Goal: Task Accomplishment & Management: Manage account settings

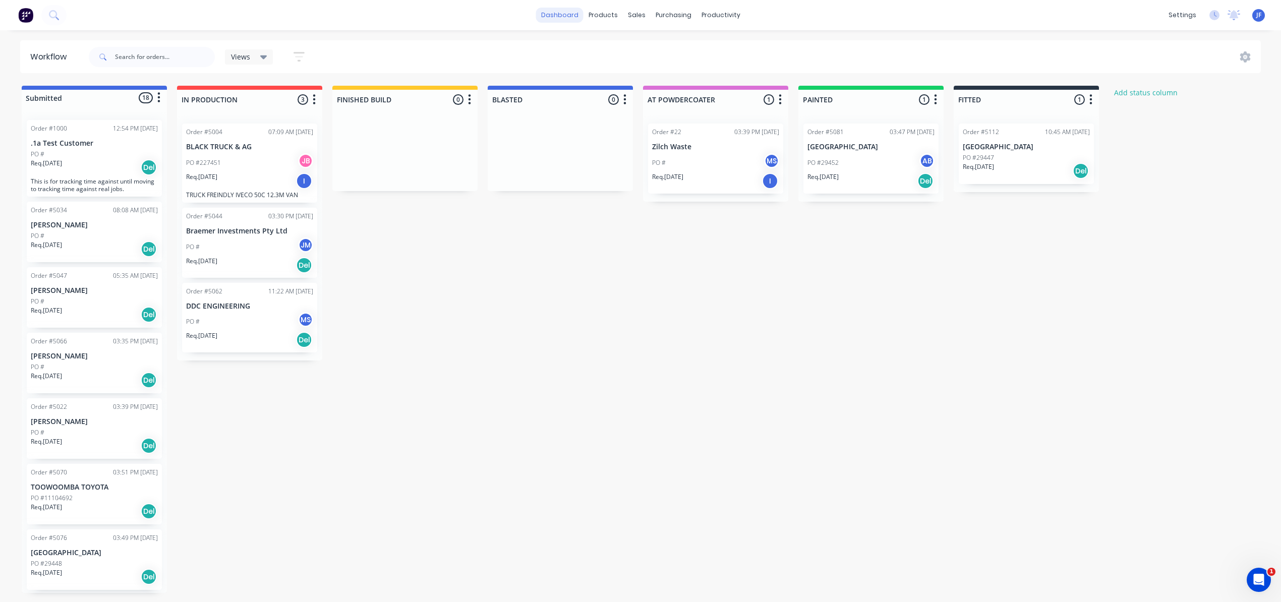
click at [573, 16] on link "dashboard" at bounding box center [559, 15] width 47 height 15
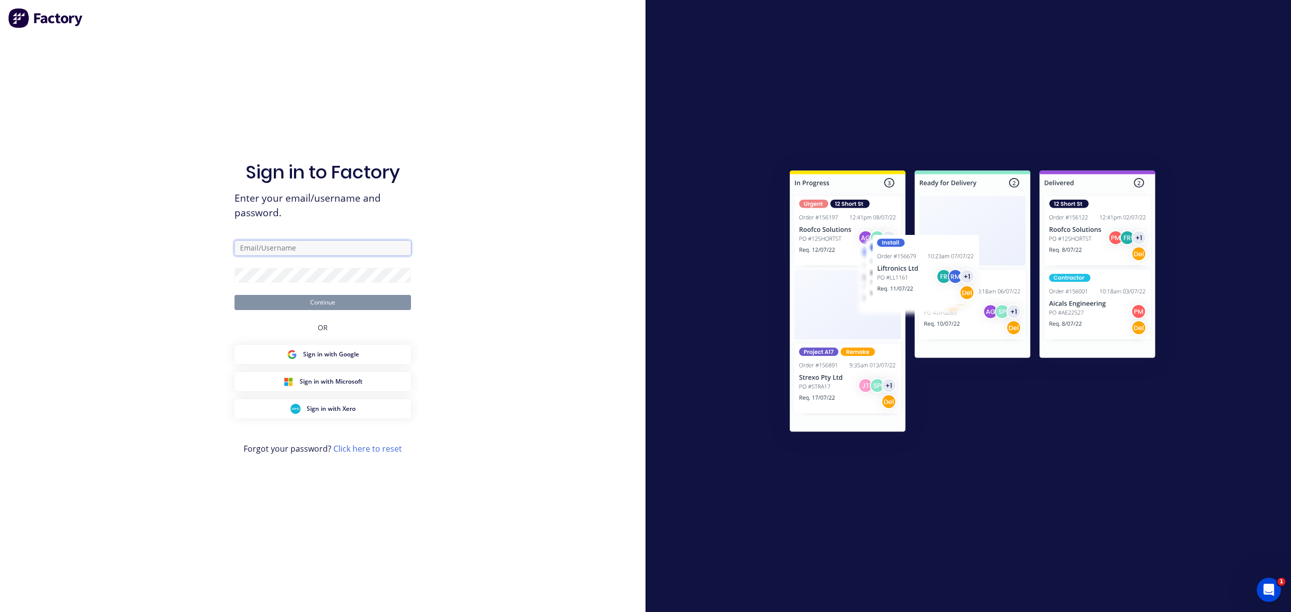
type input "[PERSON_NAME][EMAIL_ADDRESS][DOMAIN_NAME]"
click at [336, 362] on button "Sign in with Google" at bounding box center [322, 354] width 177 height 19
click at [325, 301] on button "Continue" at bounding box center [322, 302] width 177 height 15
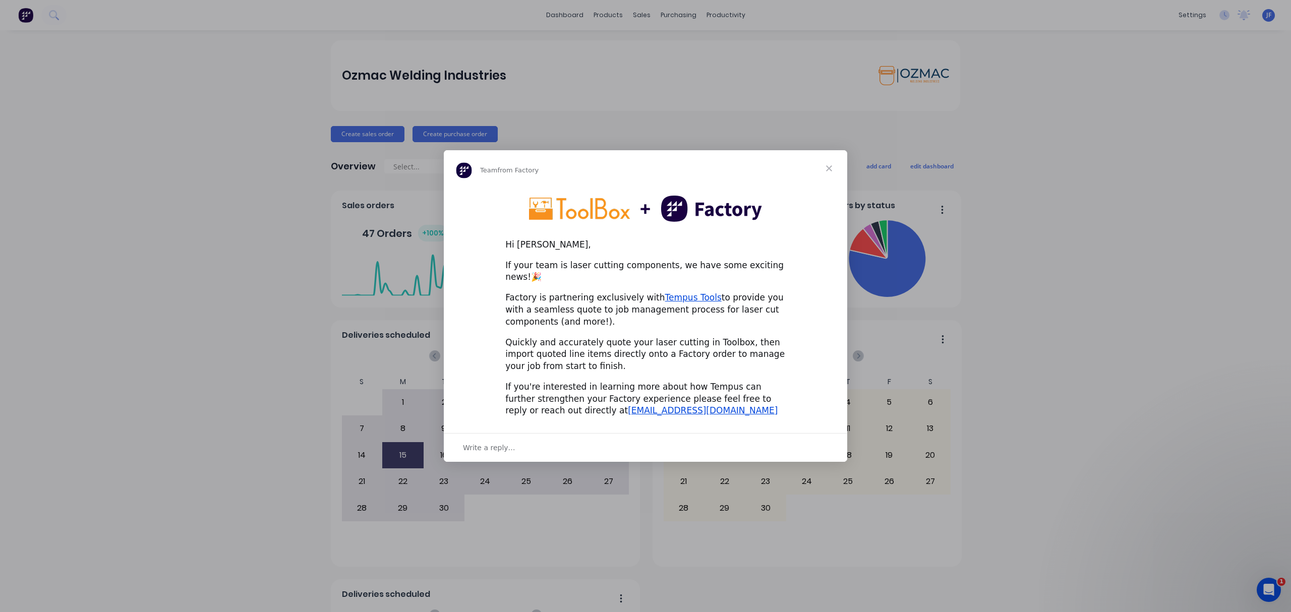
click at [831, 176] on span "Close" at bounding box center [829, 168] width 36 height 36
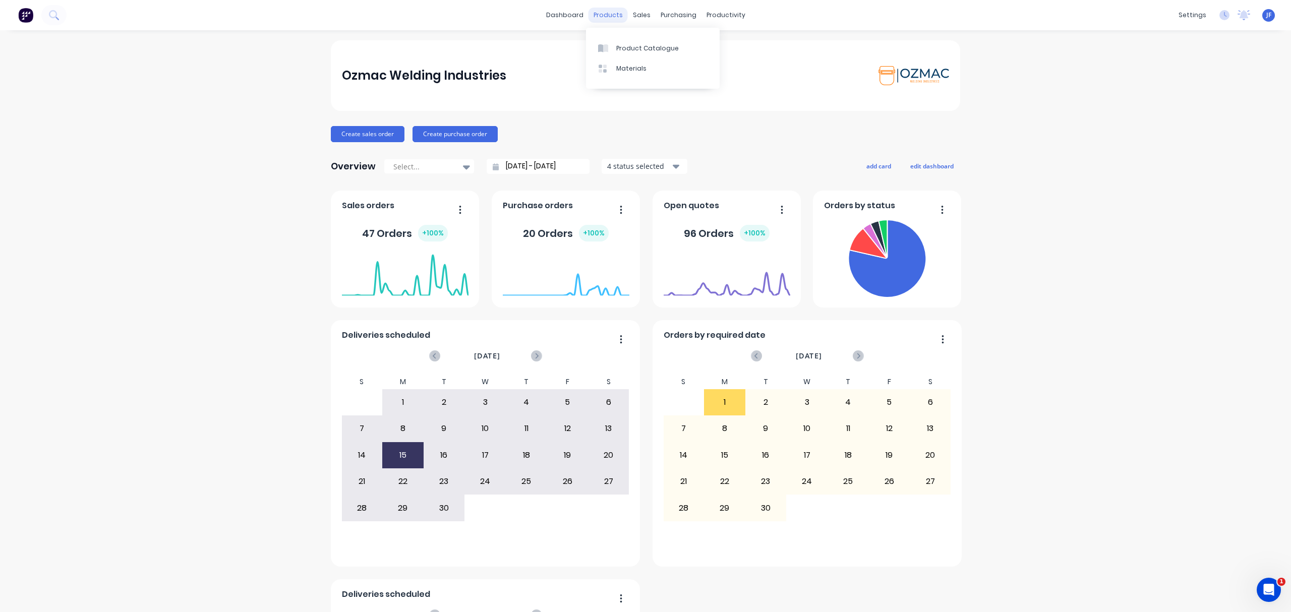
click at [598, 14] on div "products" at bounding box center [608, 15] width 39 height 15
click at [641, 51] on div "Product Catalogue" at bounding box center [647, 48] width 63 height 9
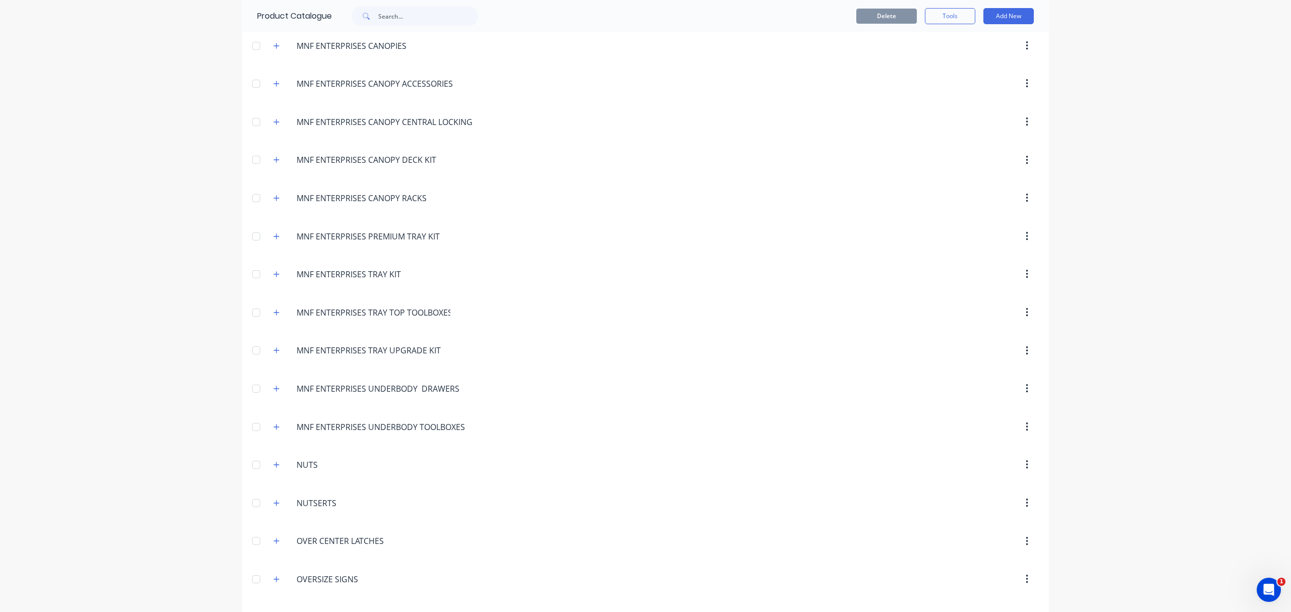
scroll to position [2488, 0]
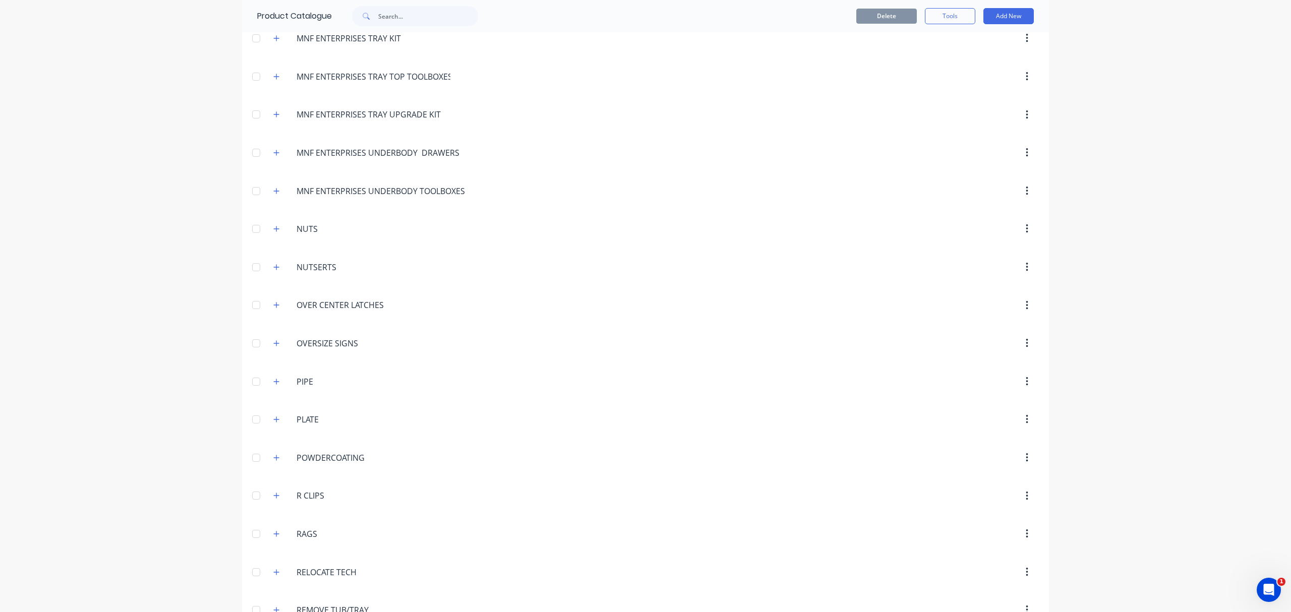
click at [250, 48] on div at bounding box center [256, 38] width 20 height 20
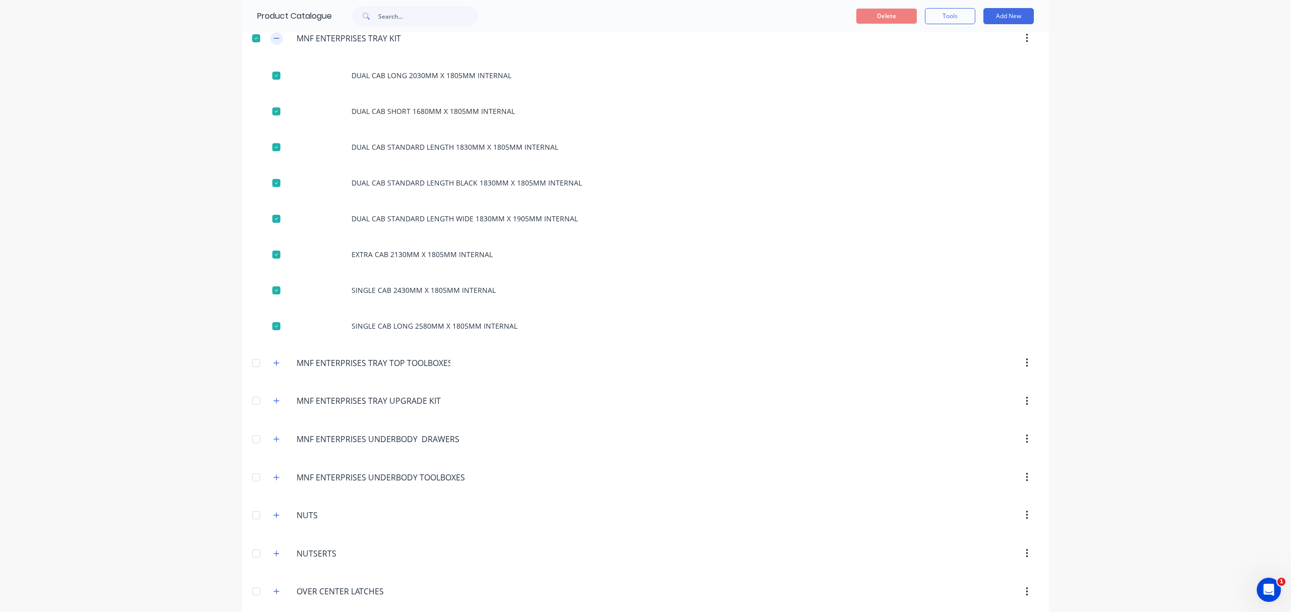
click at [273, 42] on icon "button" at bounding box center [276, 38] width 6 height 7
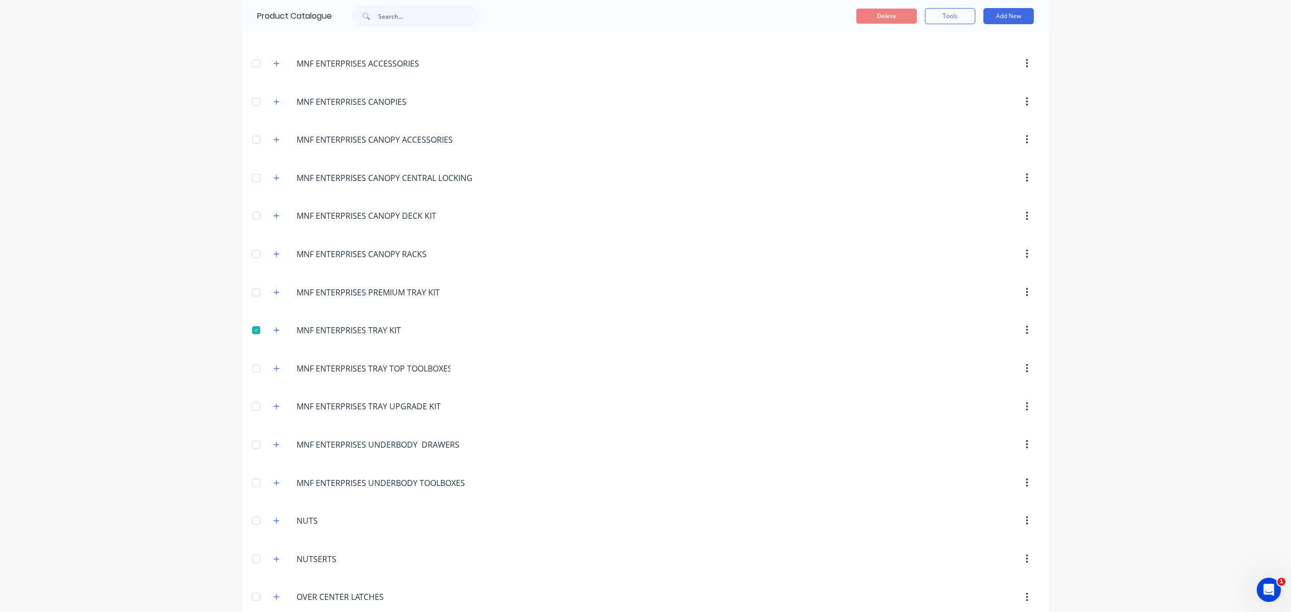
scroll to position [2151, 0]
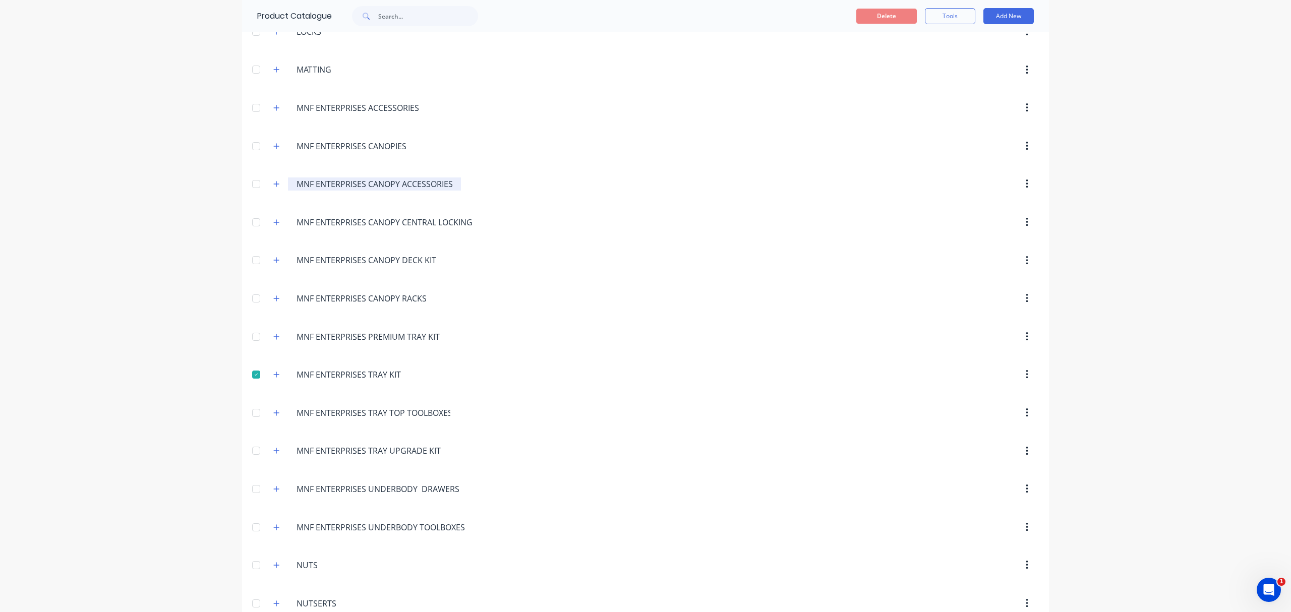
click at [304, 190] on input "MNF ENTERPRISES CANOPY ACCESSORIES" at bounding box center [375, 184] width 157 height 12
click at [273, 188] on icon "button" at bounding box center [276, 184] width 6 height 7
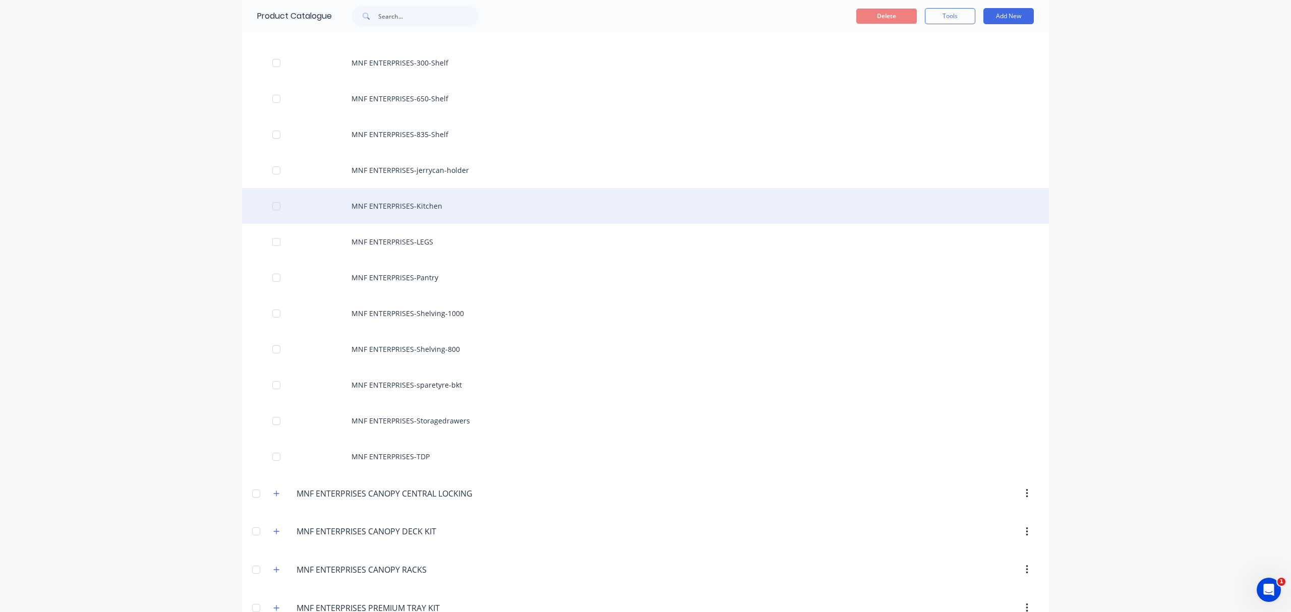
scroll to position [2286, 0]
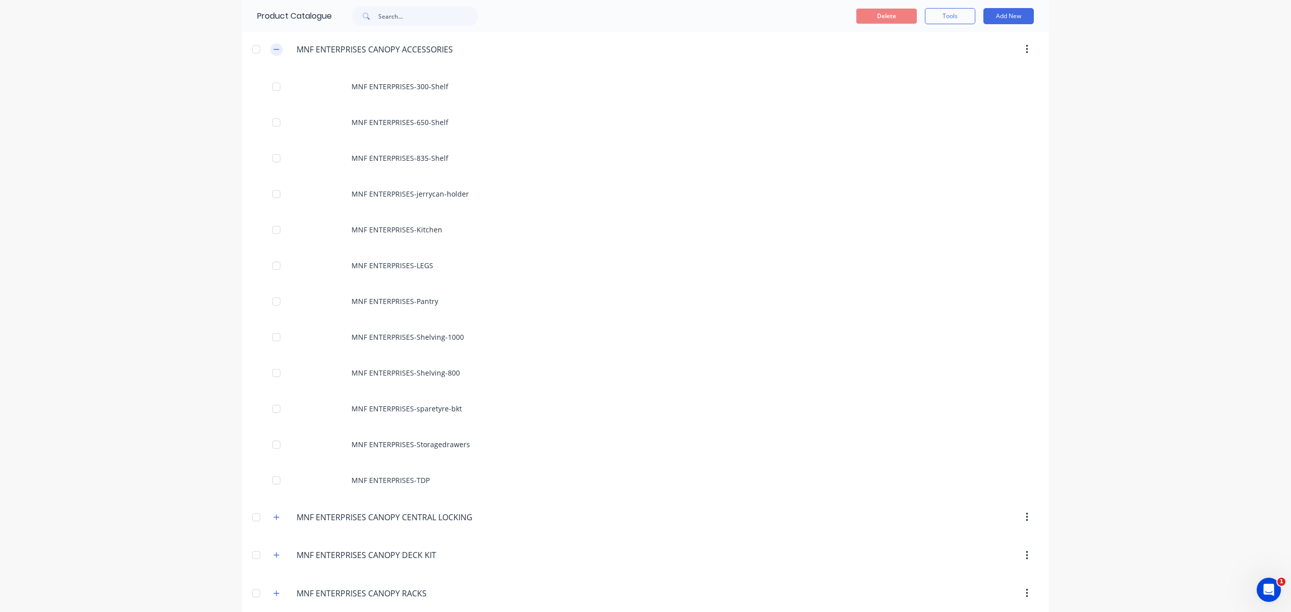
click at [273, 53] on icon "button" at bounding box center [276, 49] width 6 height 7
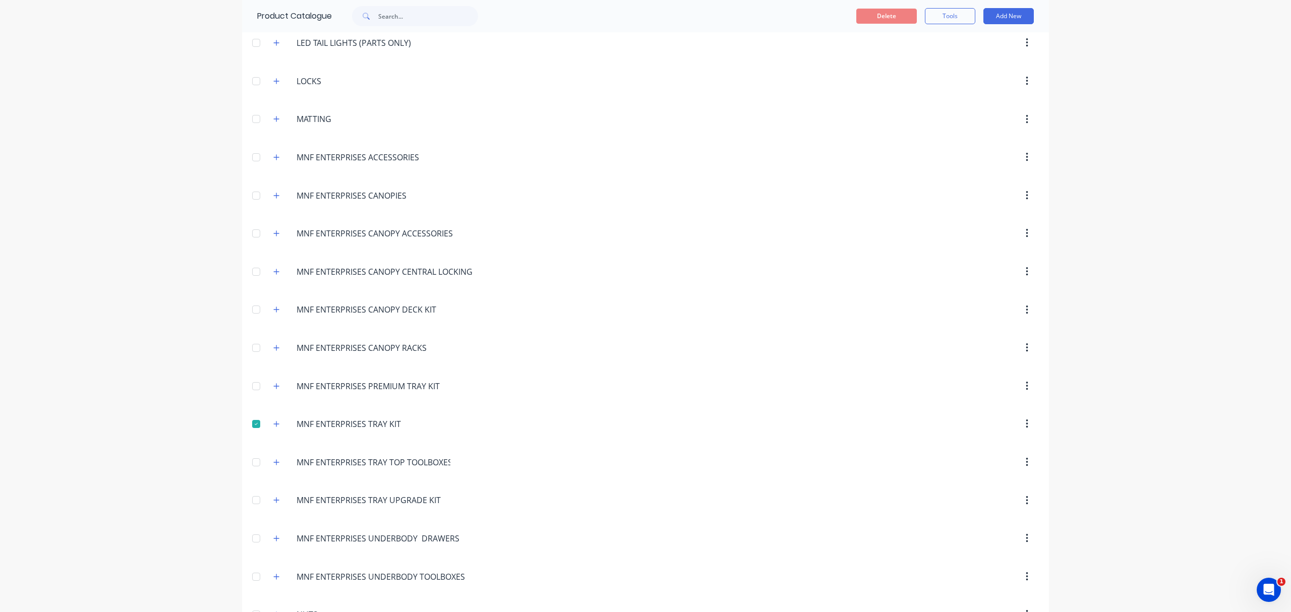
scroll to position [2084, 0]
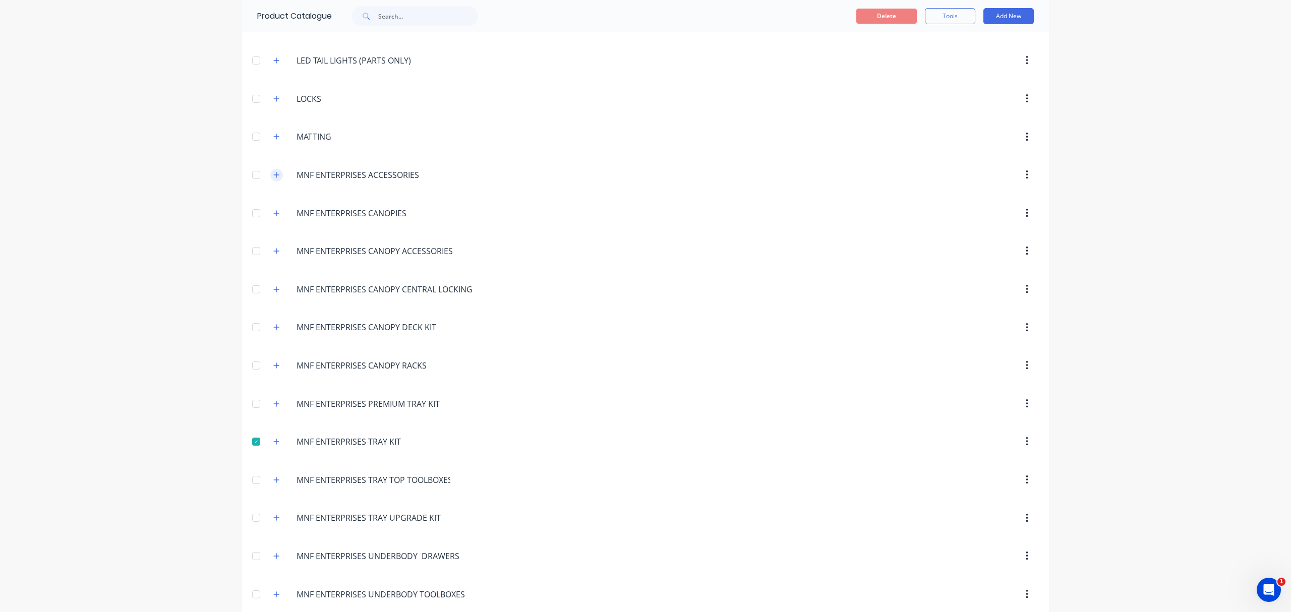
click at [275, 182] on button "button" at bounding box center [276, 175] width 13 height 13
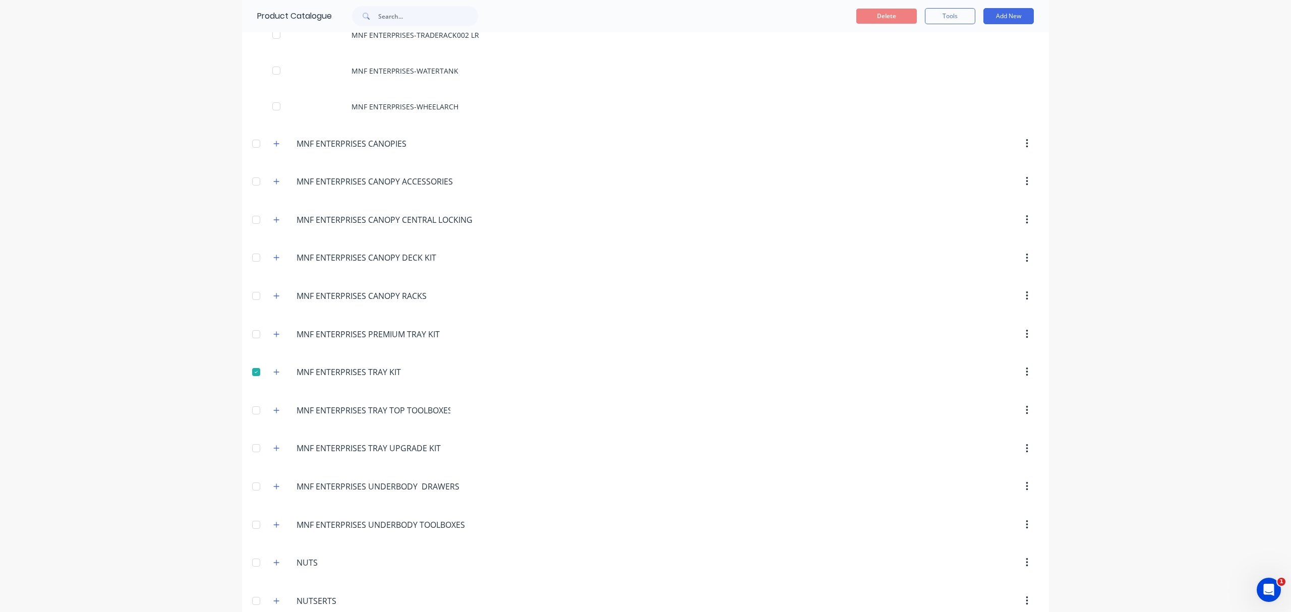
scroll to position [3093, 0]
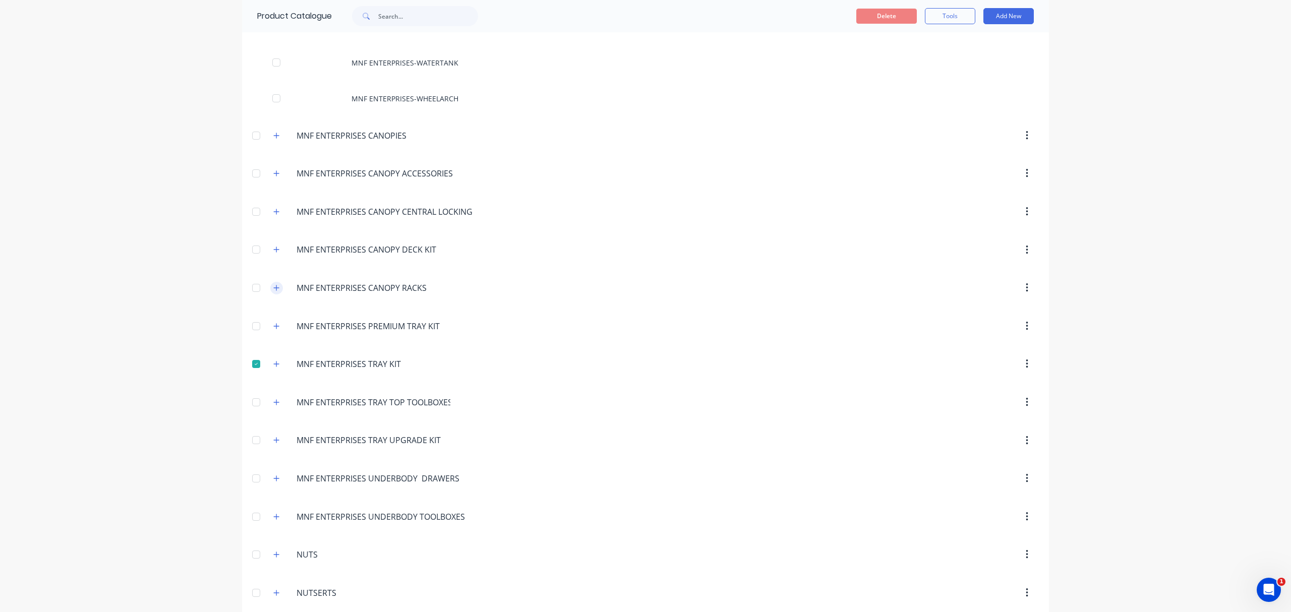
click at [273, 291] on icon "button" at bounding box center [276, 287] width 6 height 7
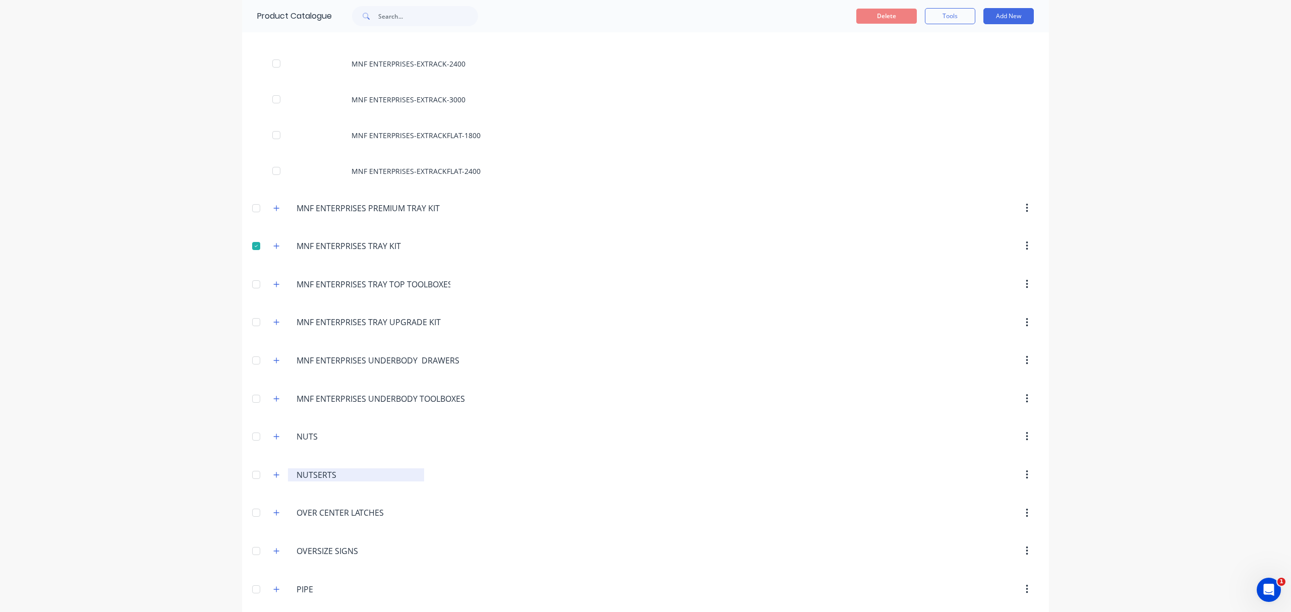
scroll to position [3429, 0]
click at [273, 246] on icon "button" at bounding box center [276, 242] width 6 height 7
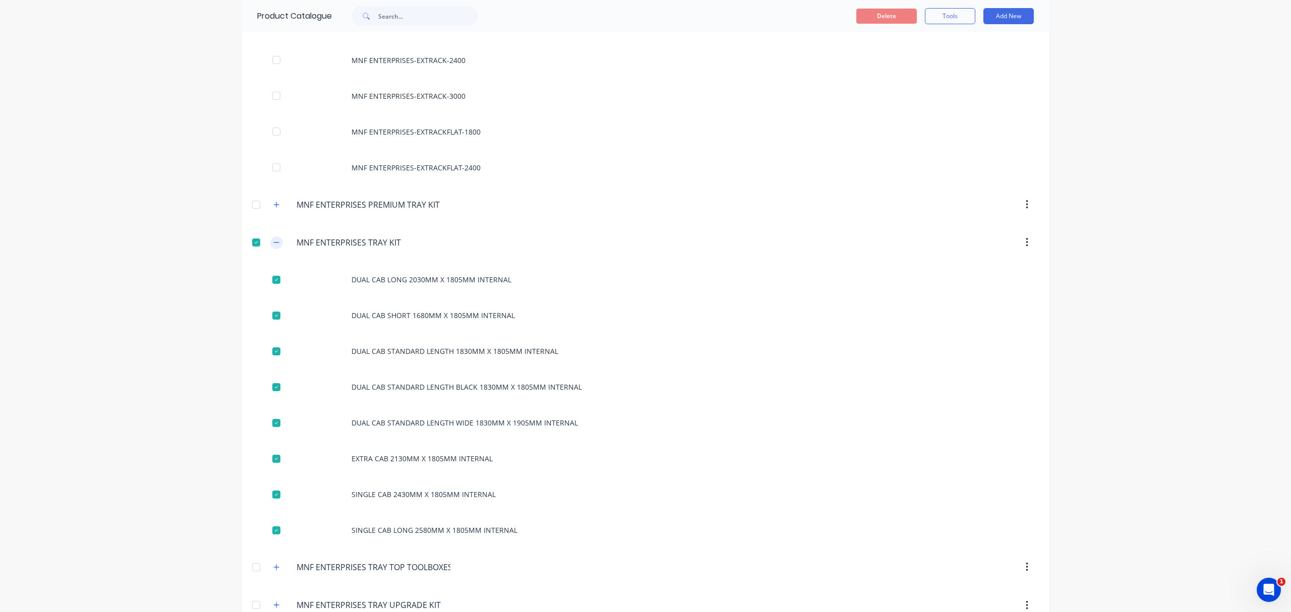
click at [273, 246] on icon "button" at bounding box center [276, 242] width 6 height 7
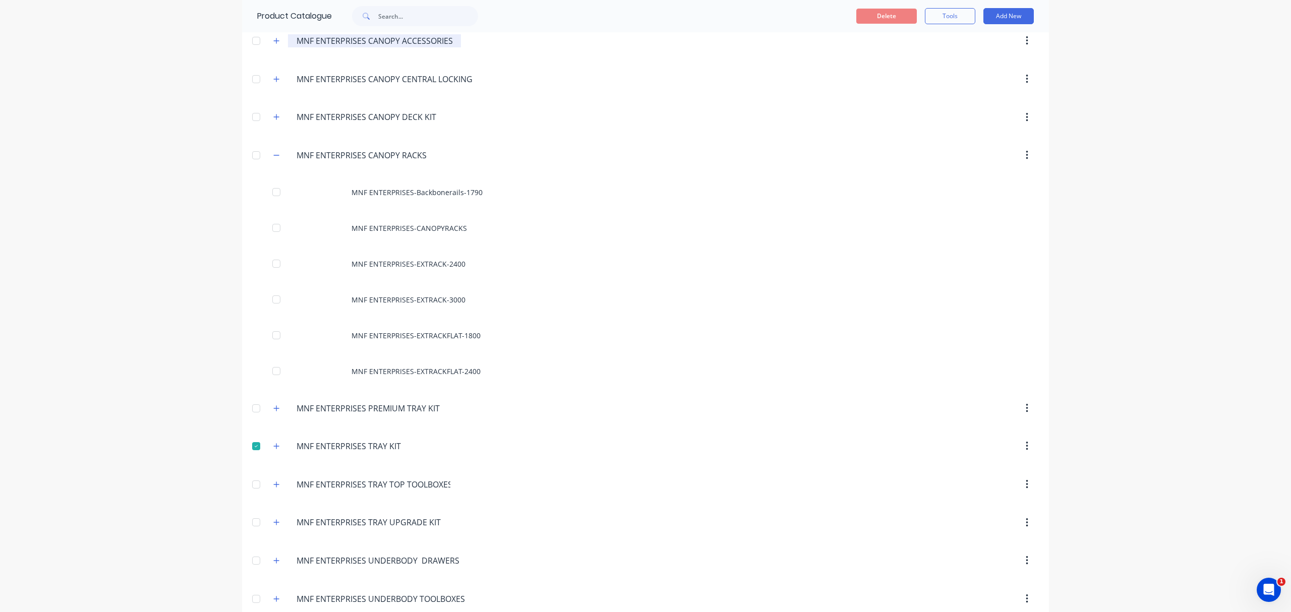
scroll to position [3160, 0]
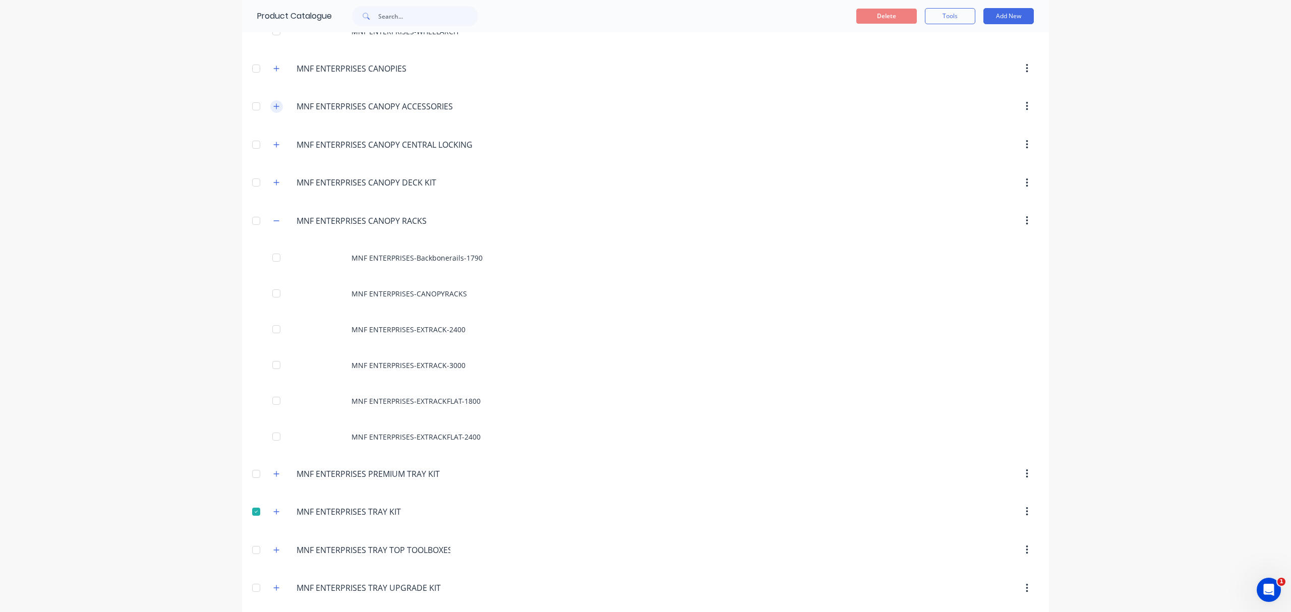
click at [274, 109] on icon "button" at bounding box center [277, 107] width 6 height 6
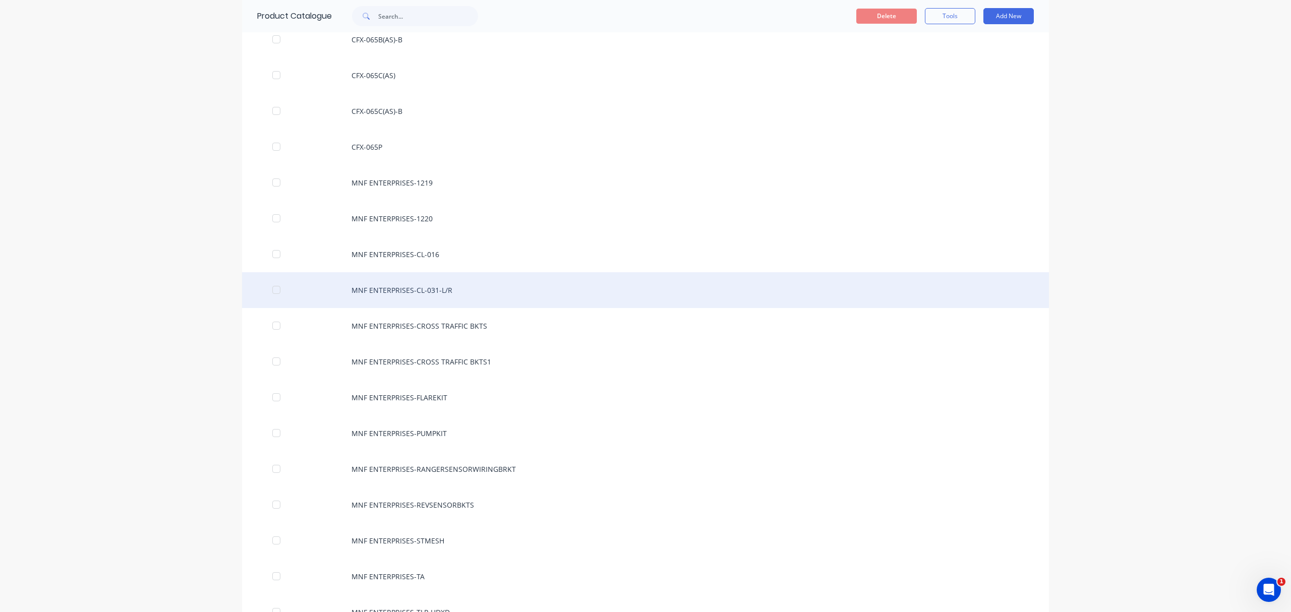
scroll to position [2353, 0]
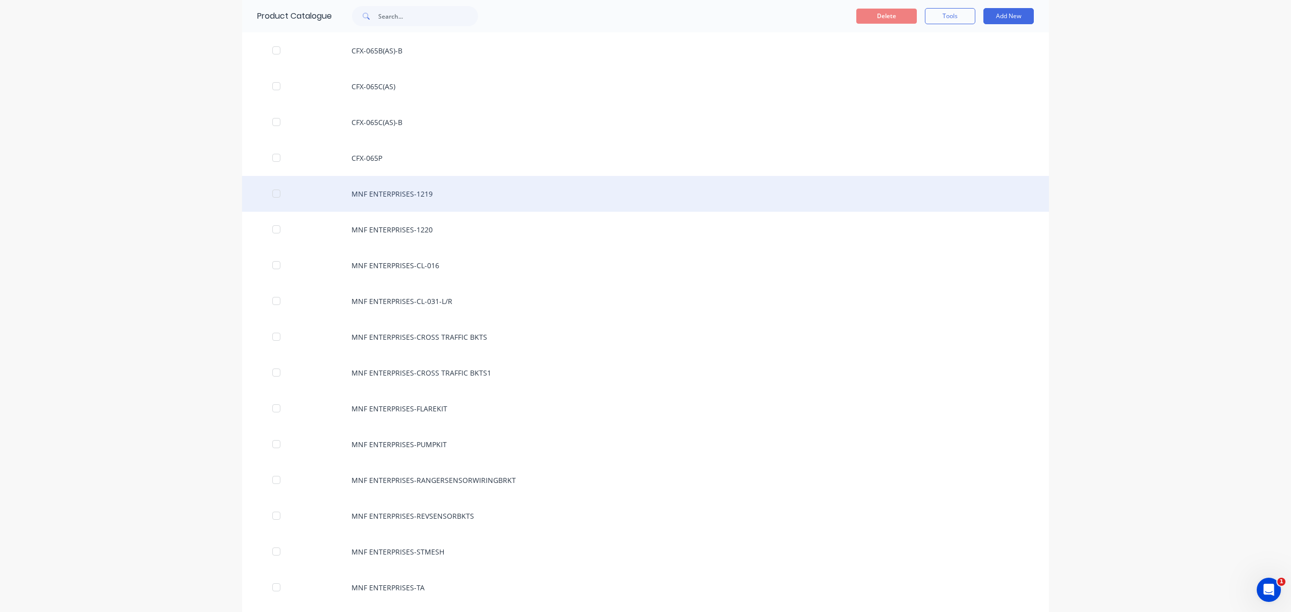
click at [267, 204] on div at bounding box center [276, 194] width 20 height 20
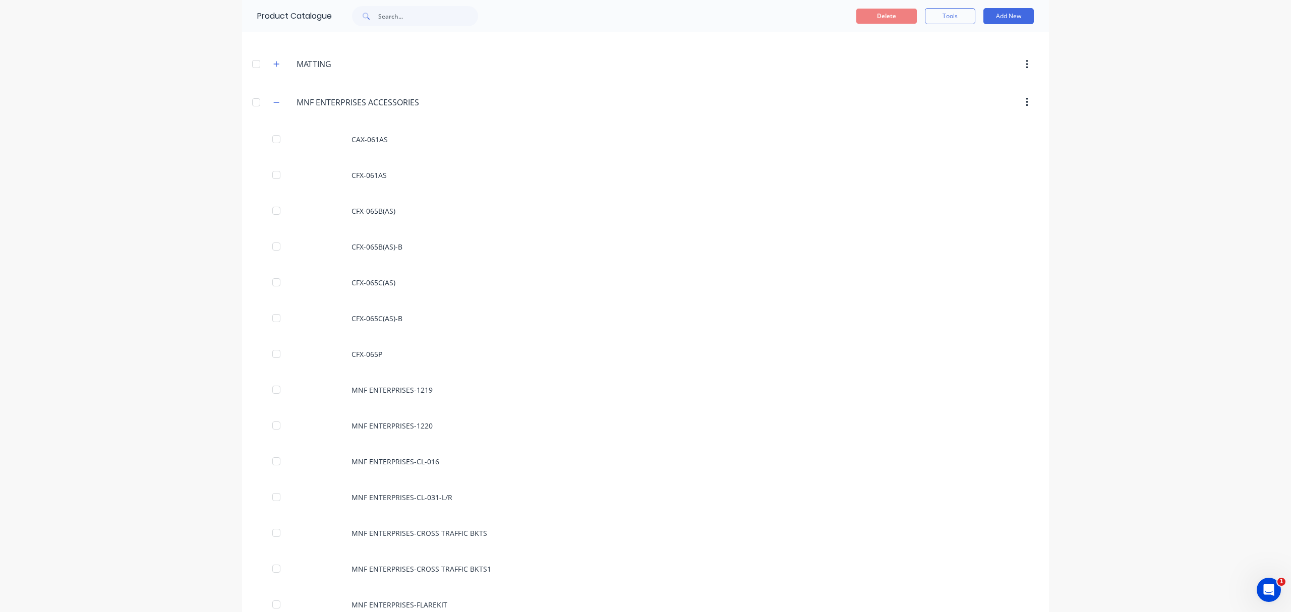
scroll to position [2151, 0]
click at [275, 114] on button "button" at bounding box center [276, 108] width 13 height 13
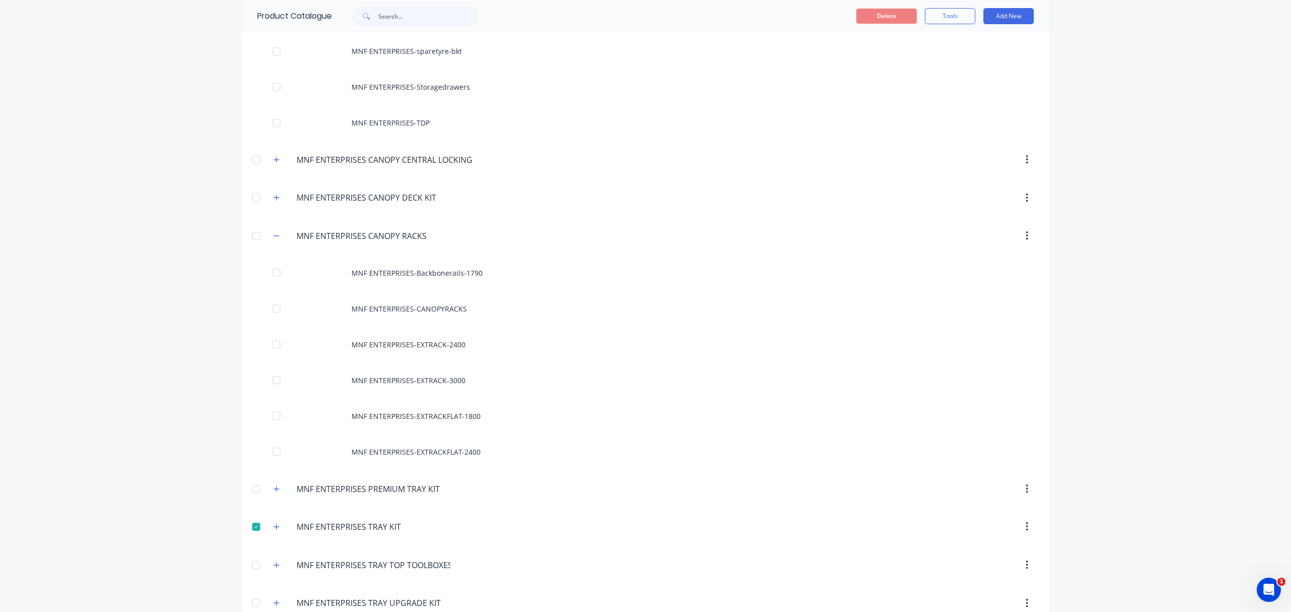
scroll to position [2756, 0]
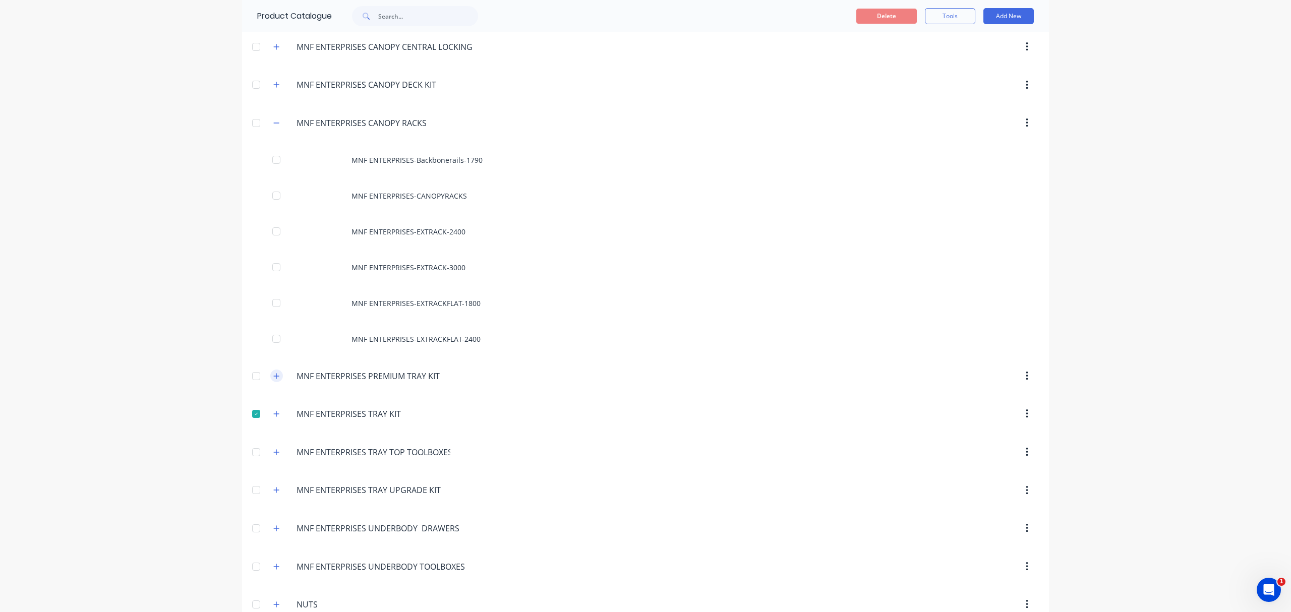
click at [274, 379] on icon "button" at bounding box center [277, 376] width 6 height 6
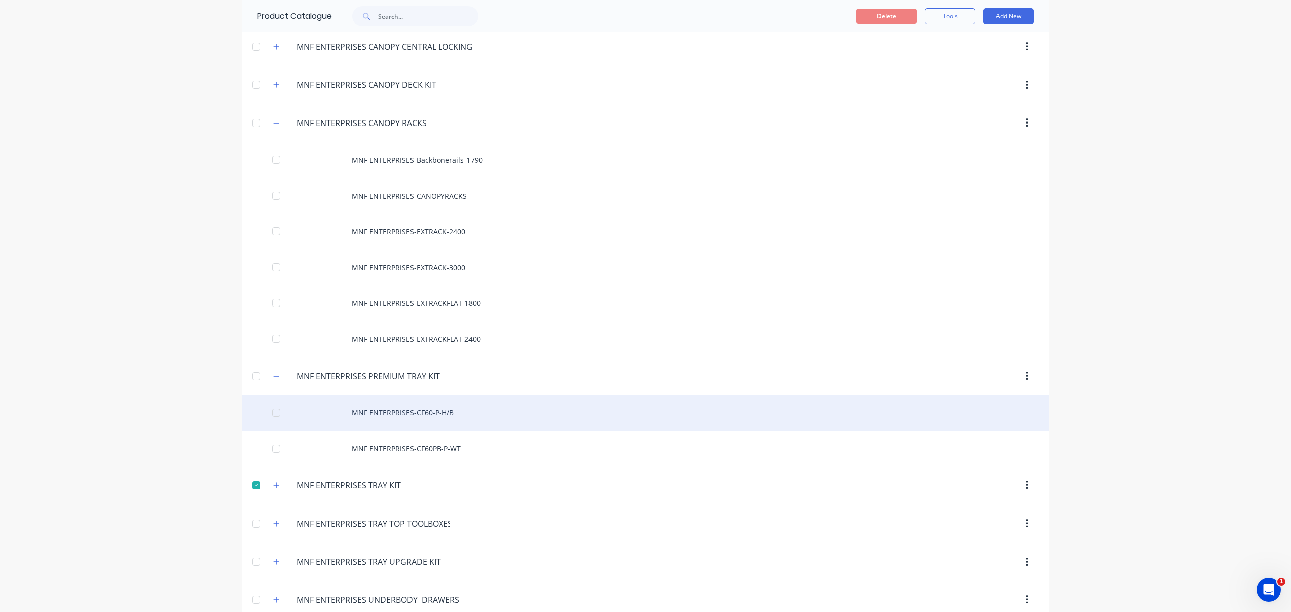
click at [273, 423] on div at bounding box center [276, 413] width 20 height 20
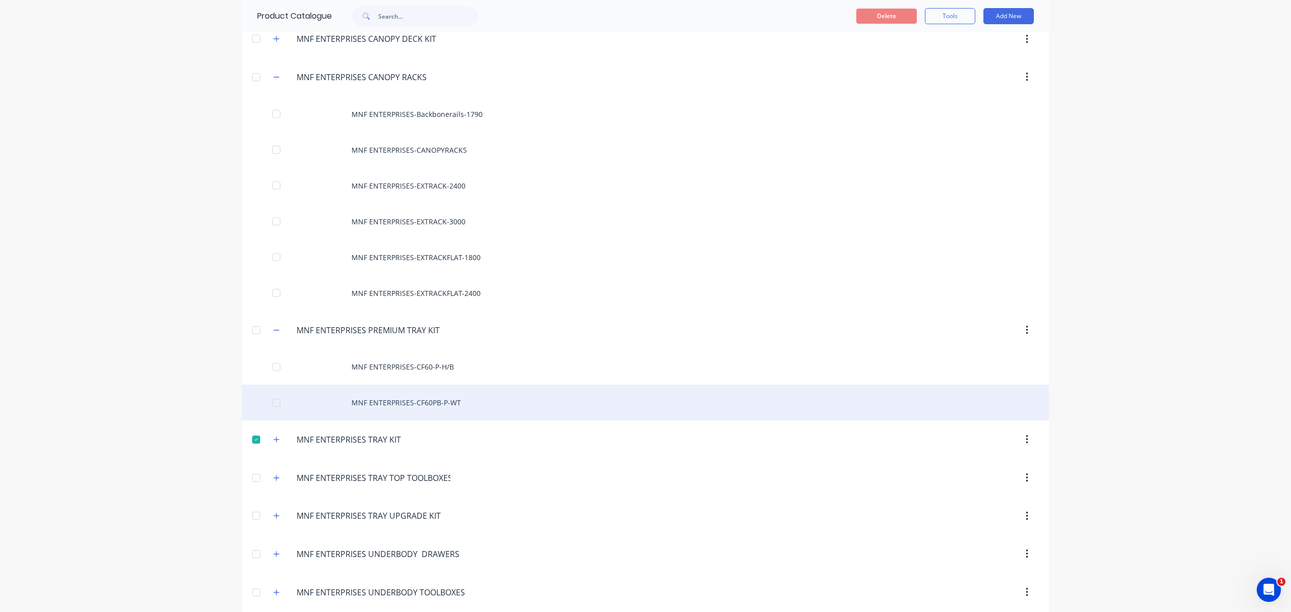
scroll to position [2824, 0]
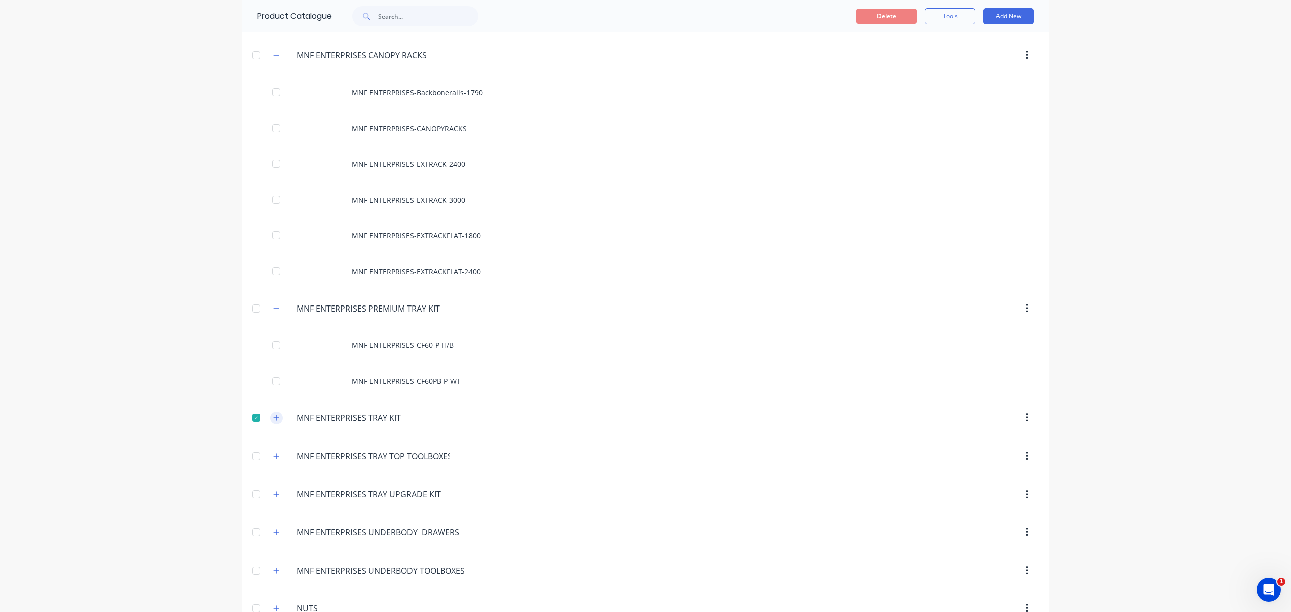
click at [274, 421] on icon "button" at bounding box center [277, 419] width 6 height 6
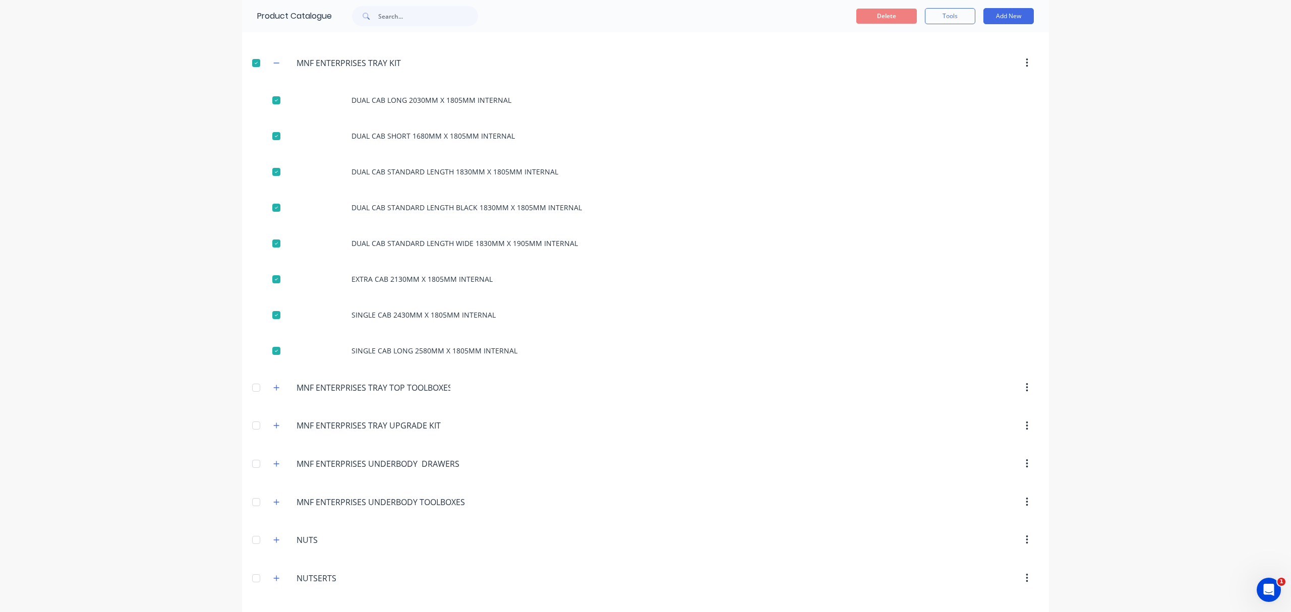
scroll to position [3228, 0]
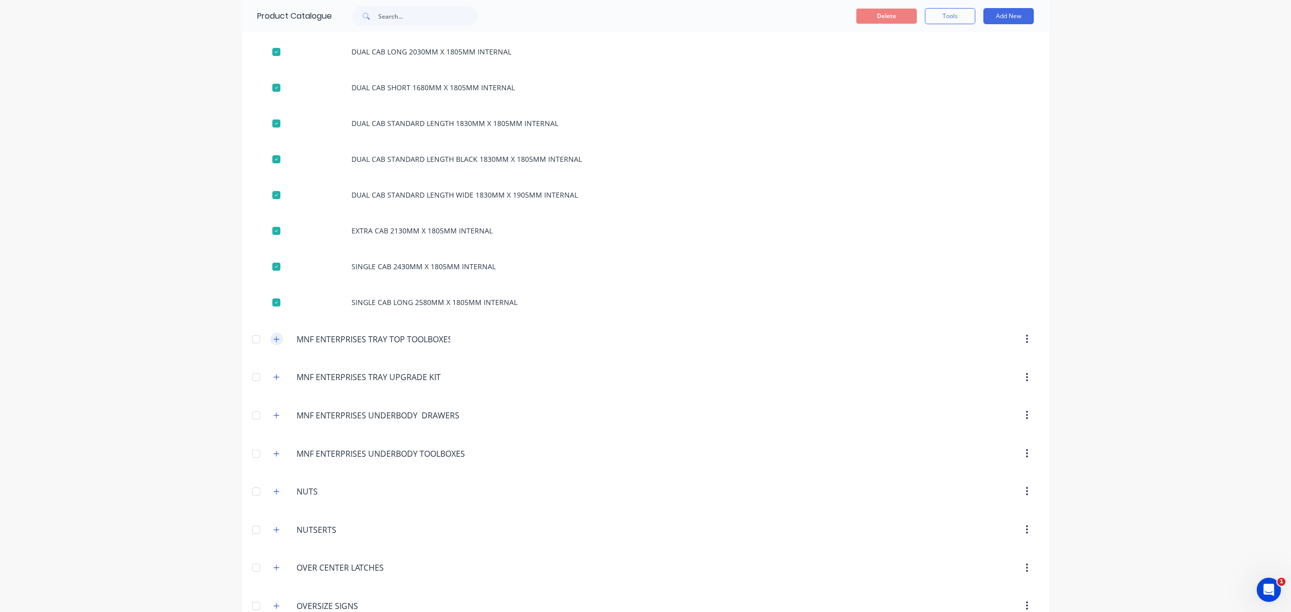
click at [273, 343] on icon "button" at bounding box center [276, 339] width 6 height 7
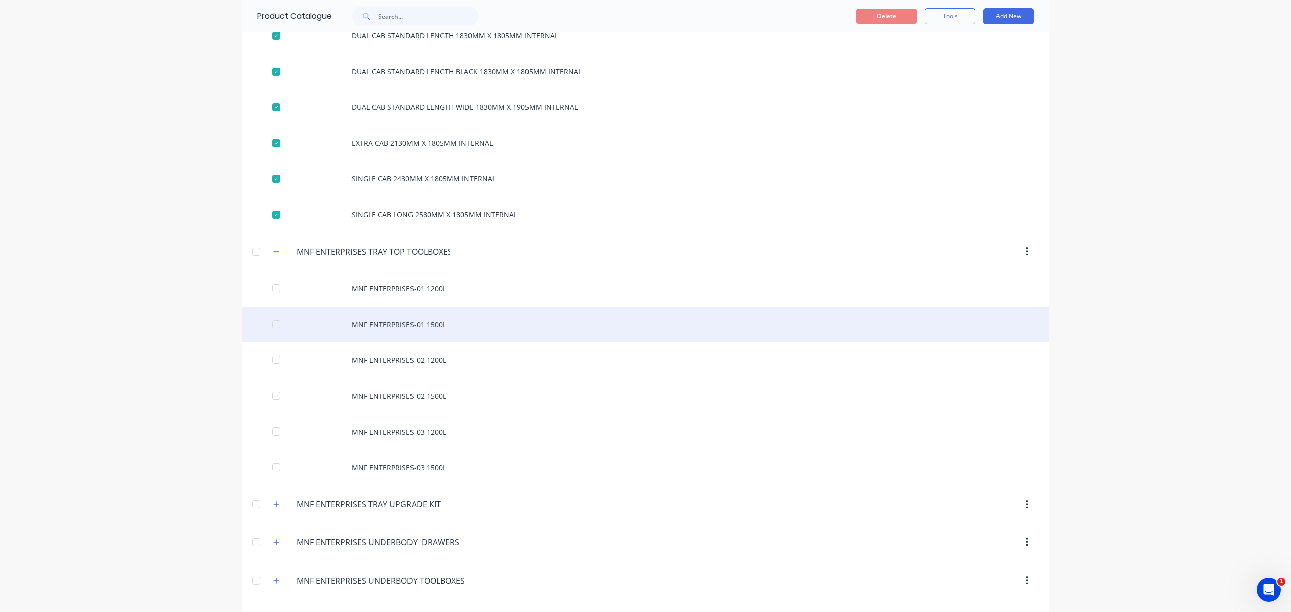
scroll to position [3563, 0]
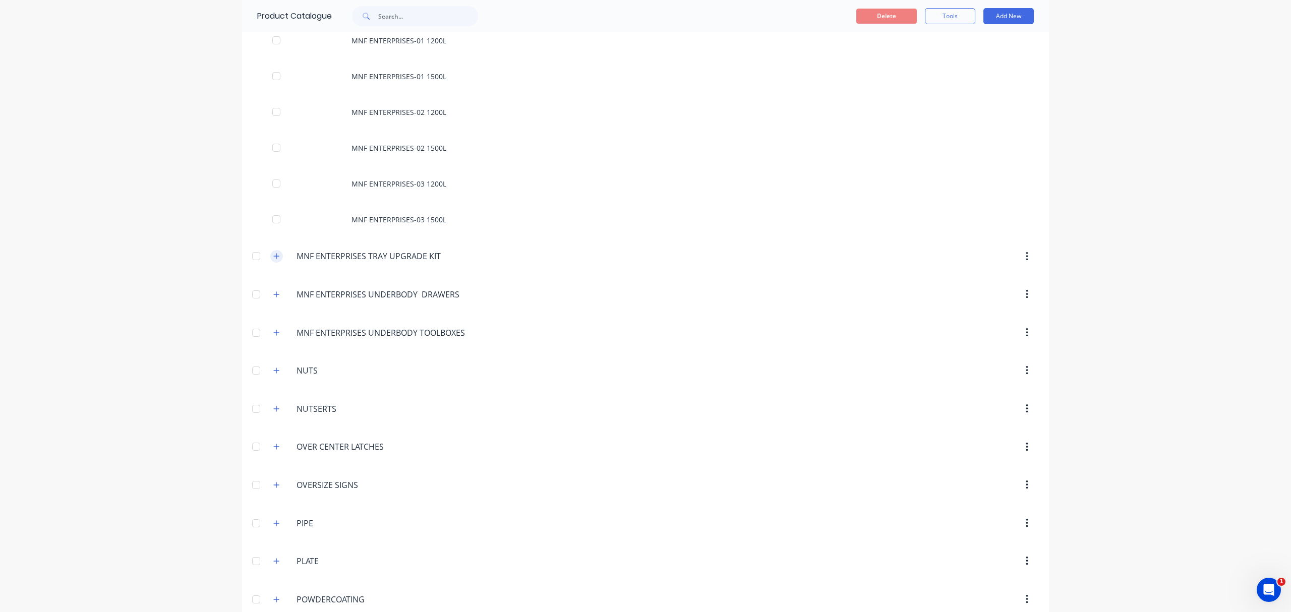
click at [273, 260] on icon "button" at bounding box center [276, 256] width 6 height 7
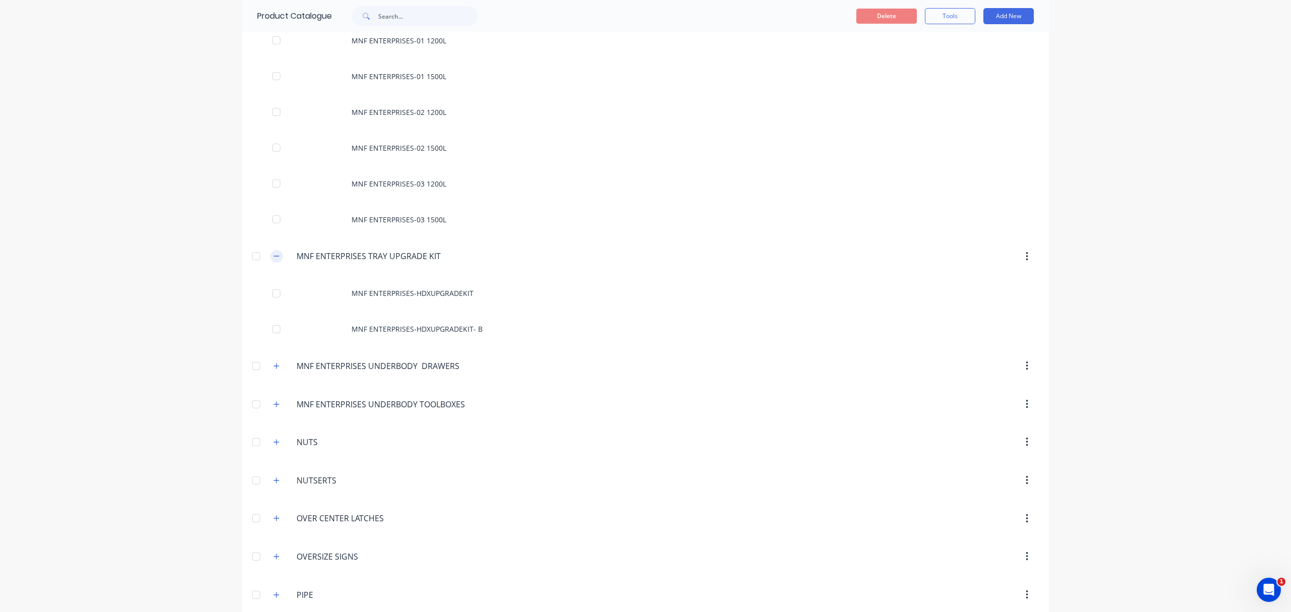
click at [273, 260] on icon "button" at bounding box center [276, 256] width 6 height 7
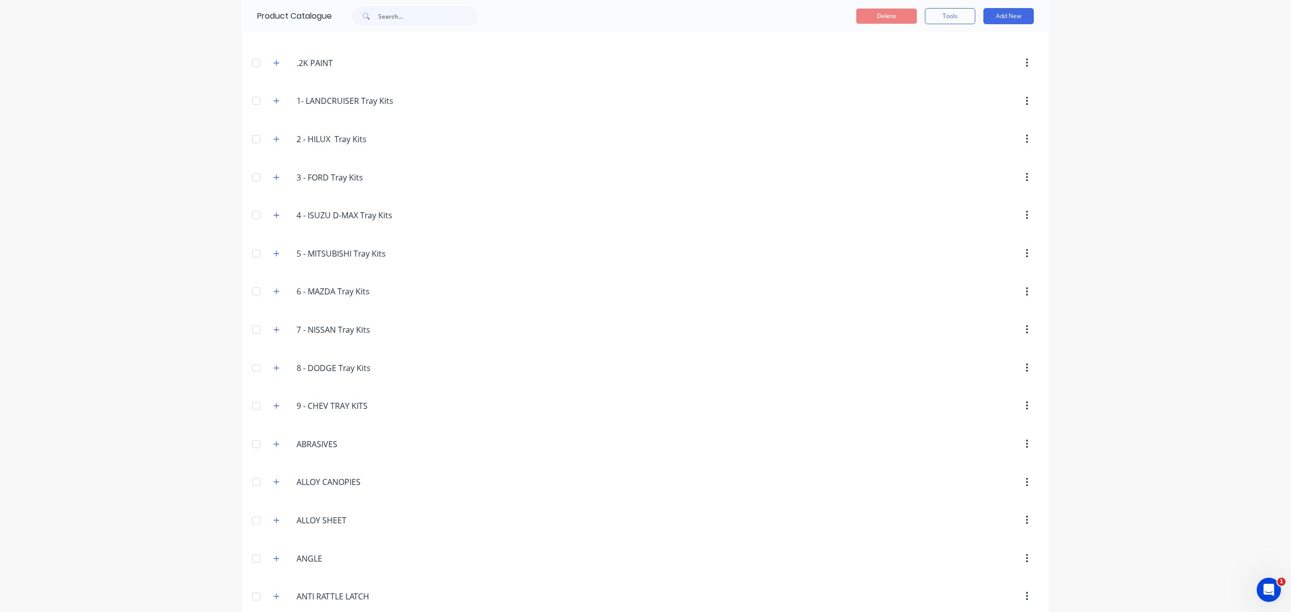
scroll to position [0, 0]
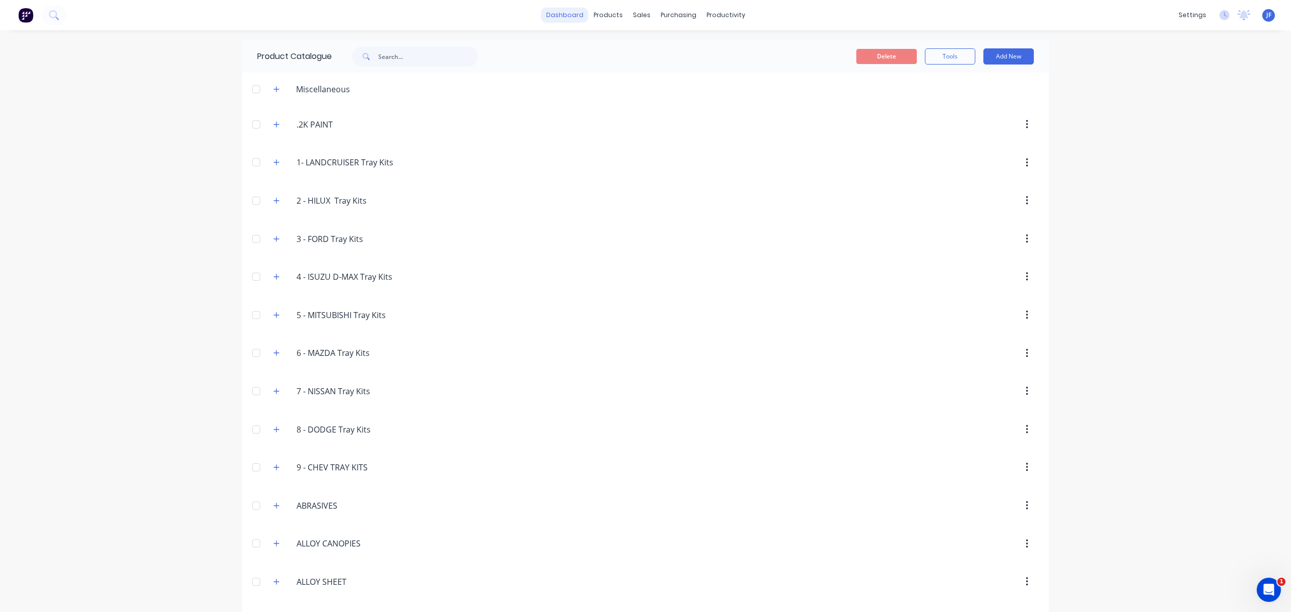
click at [564, 9] on link "dashboard" at bounding box center [564, 15] width 47 height 15
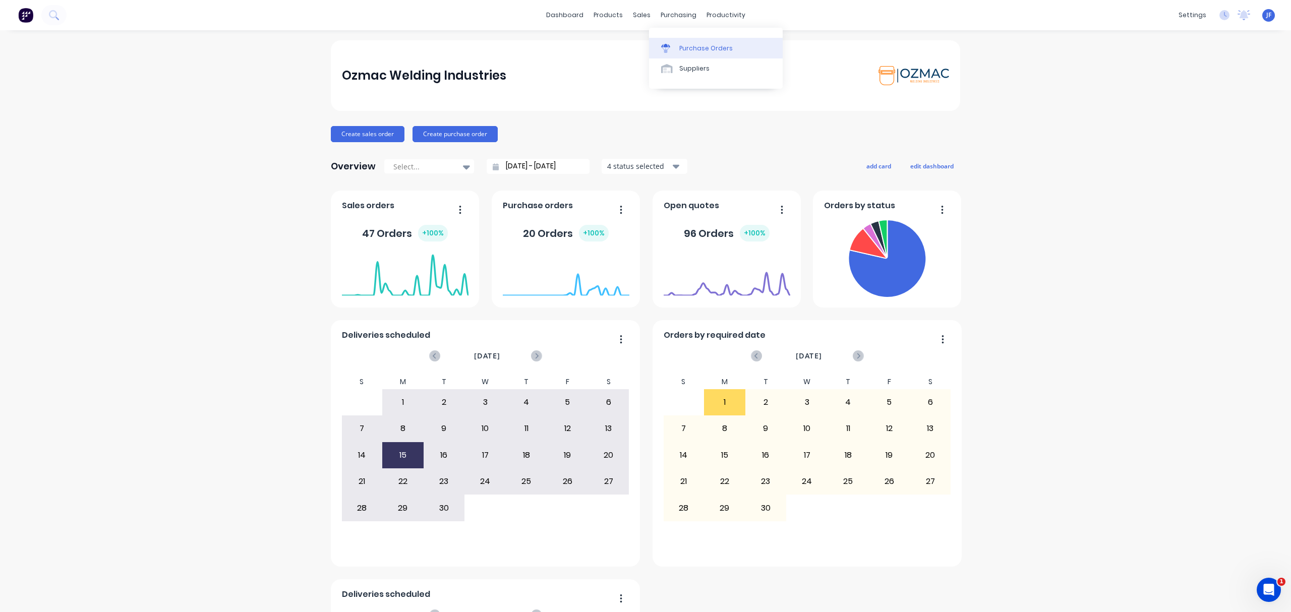
click at [684, 47] on div "Purchase Orders" at bounding box center [705, 48] width 53 height 9
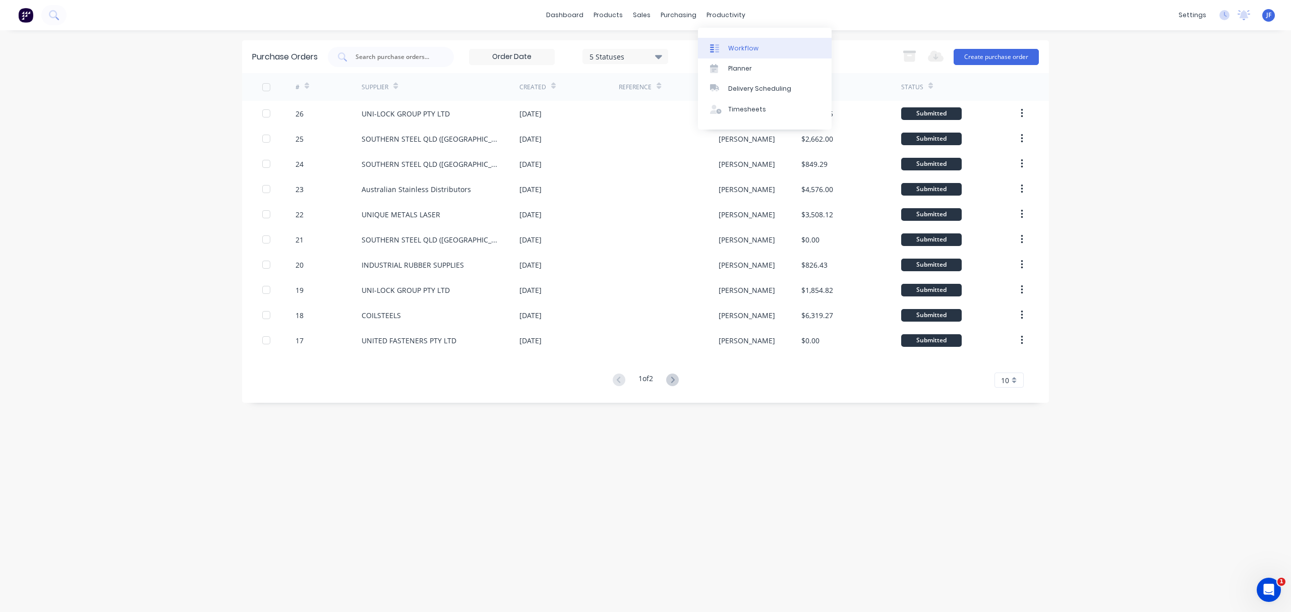
click at [728, 49] on div "Workflow" at bounding box center [743, 48] width 30 height 9
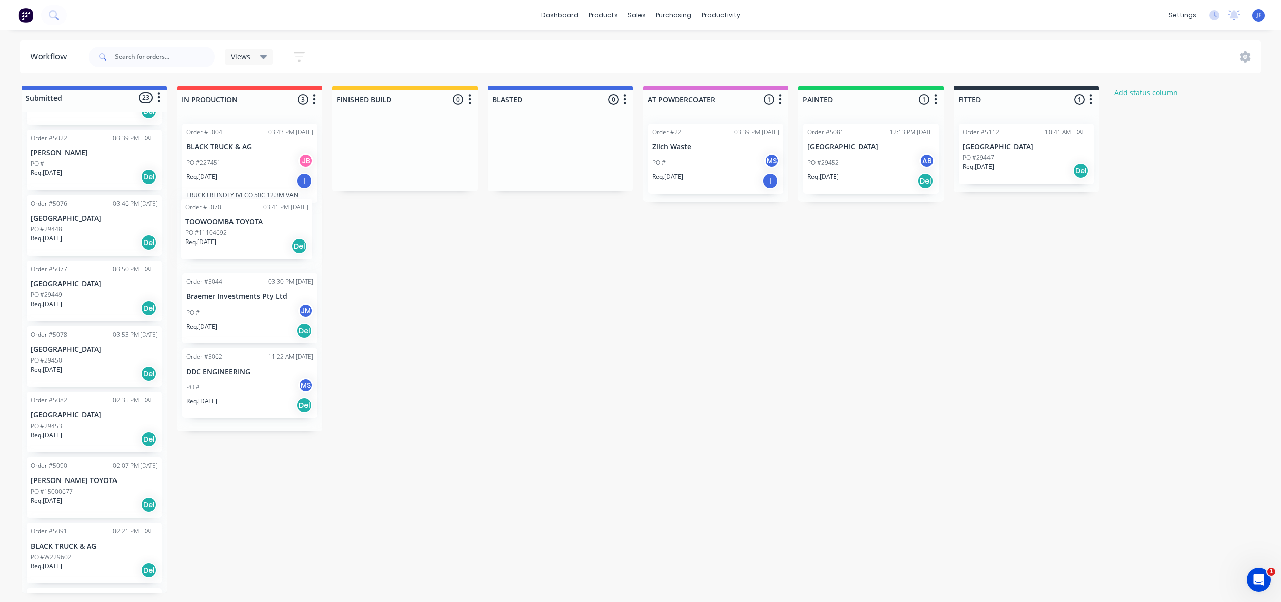
drag, startPoint x: 90, startPoint y: 231, endPoint x: 253, endPoint y: 241, distance: 163.7
click at [253, 241] on div "Submitted 23 Status colour #4169E1 hex #4169E1 Save Cancel Summaries Total orde…" at bounding box center [686, 339] width 1389 height 507
drag, startPoint x: 248, startPoint y: 255, endPoint x: 499, endPoint y: 299, distance: 254.5
click at [499, 299] on div "Submitted 22 Status colour #4169E1 hex #4169E1 Save Cancel Summaries Total orde…" at bounding box center [686, 339] width 1389 height 507
click at [305, 256] on div "Del" at bounding box center [304, 255] width 16 height 16
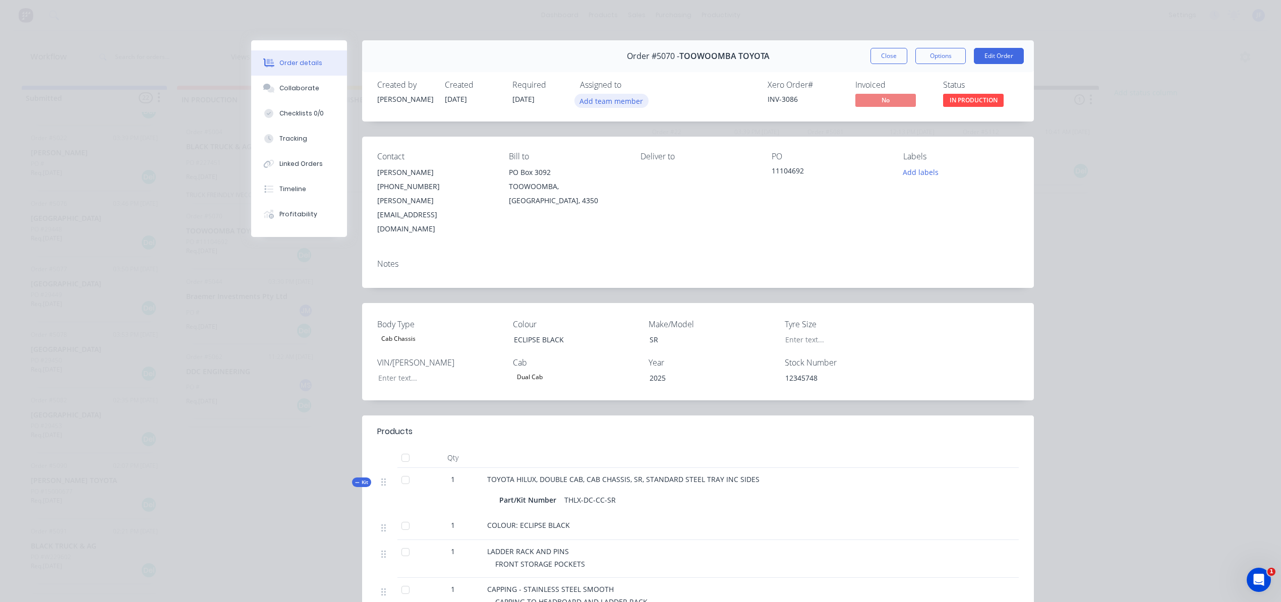
click at [603, 98] on button "Add team member" at bounding box center [611, 101] width 74 height 14
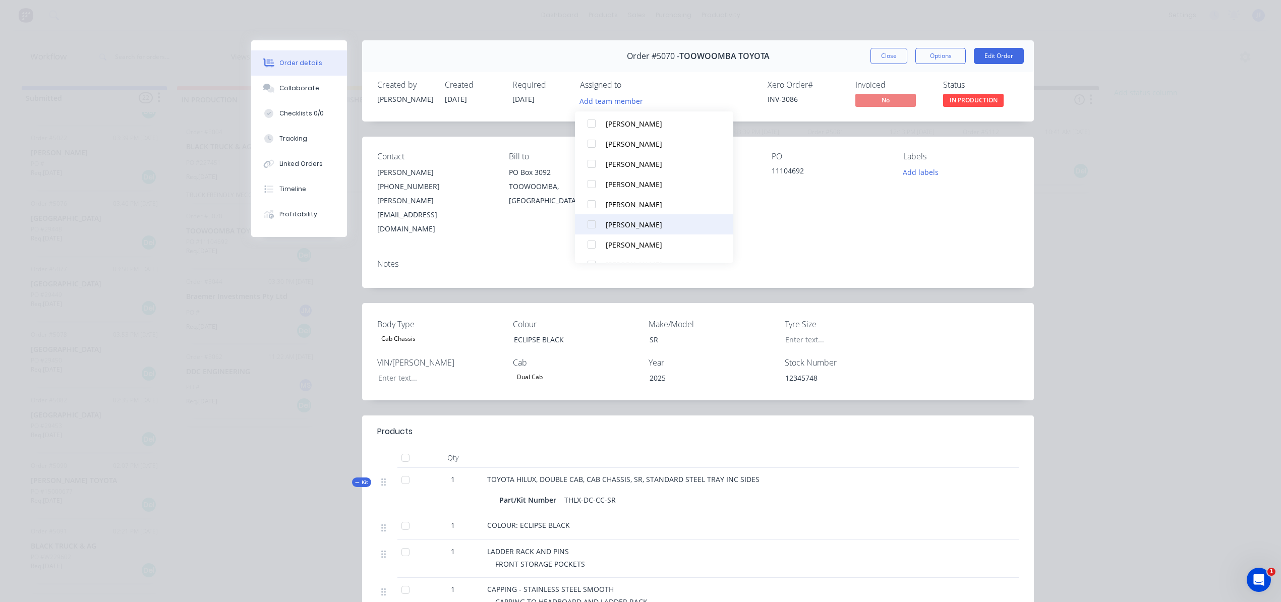
scroll to position [434, 0]
click at [618, 210] on div "NATHAN DROUGHT LEBLANG" at bounding box center [659, 207] width 106 height 11
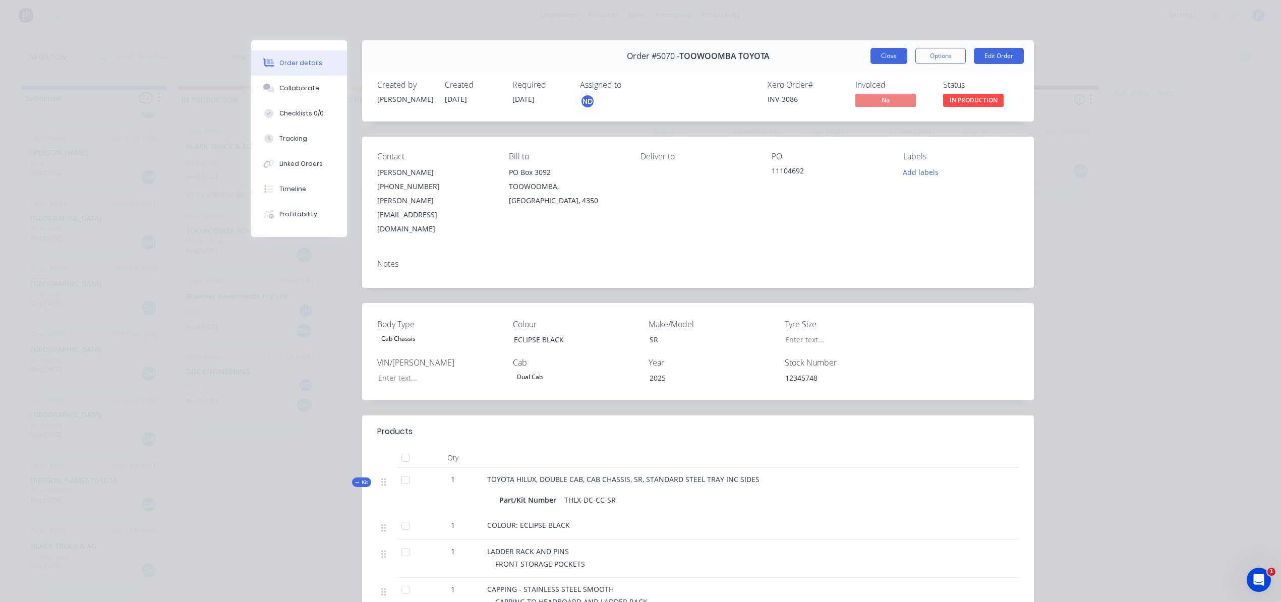
click at [884, 57] on button "Close" at bounding box center [888, 56] width 37 height 16
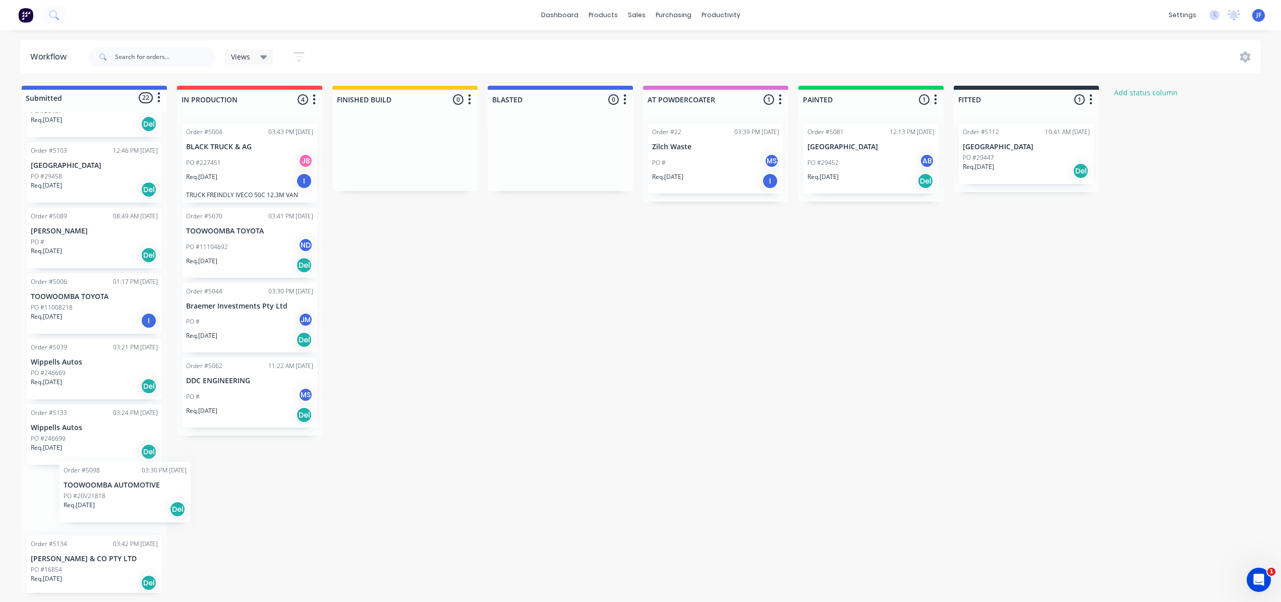
scroll to position [1, 0]
drag, startPoint x: 81, startPoint y: 507, endPoint x: 278, endPoint y: 469, distance: 201.4
click at [278, 469] on div "Submitted 22 Status colour #4169E1 hex #4169E1 Save Cancel Summaries Total orde…" at bounding box center [686, 339] width 1389 height 507
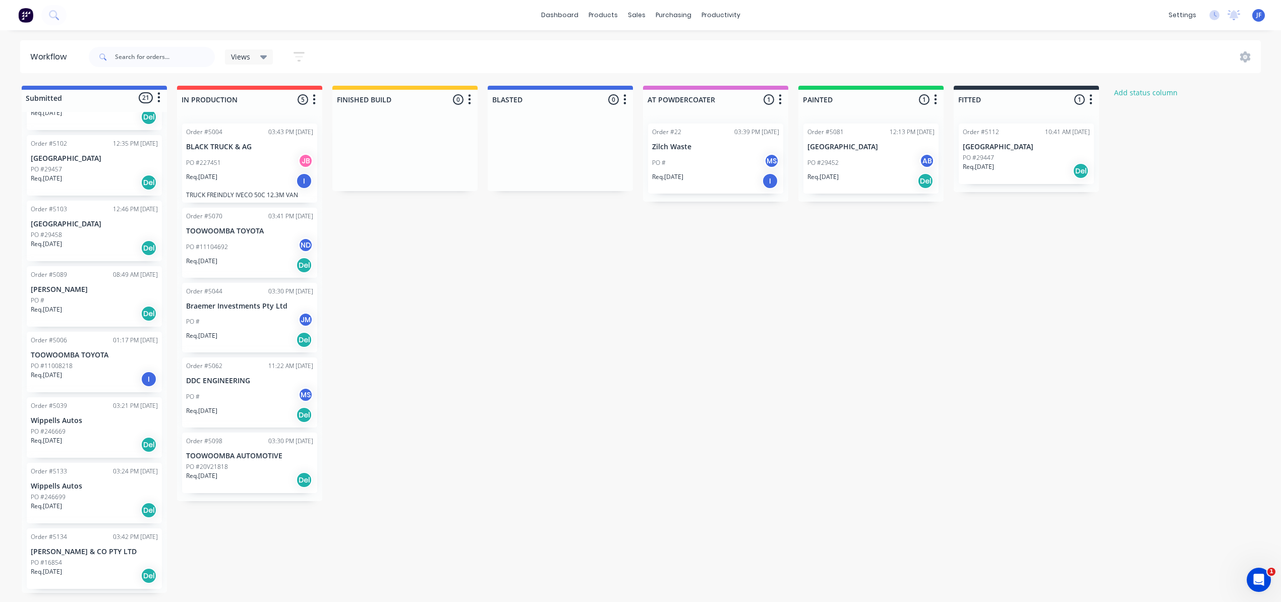
scroll to position [912, 0]
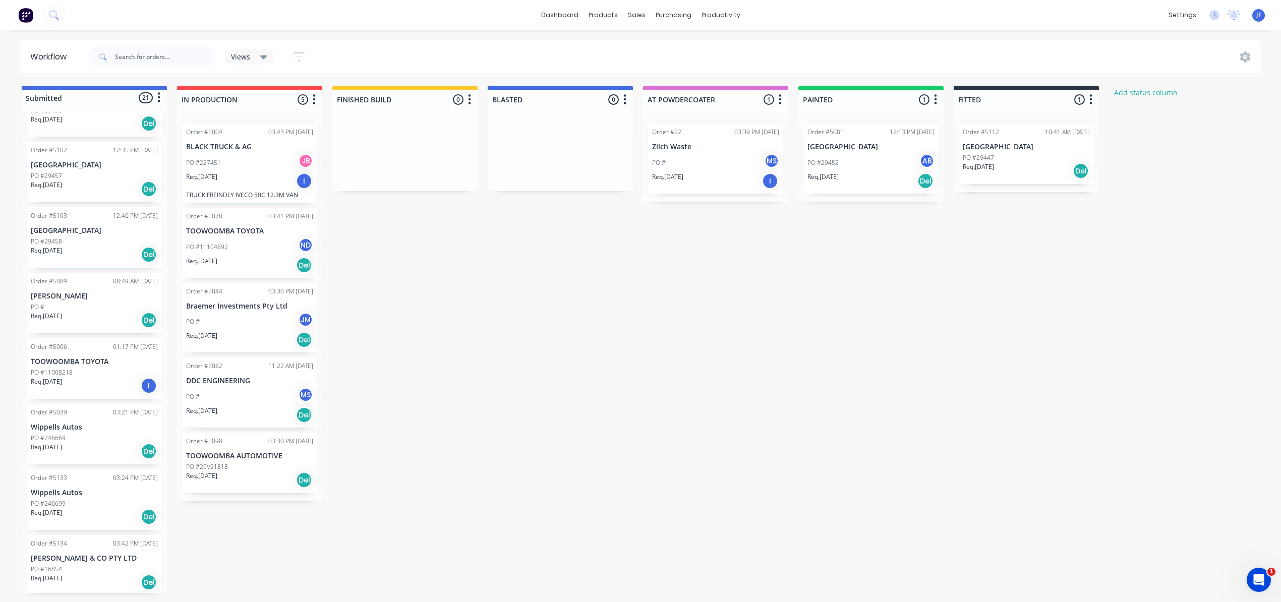
click at [306, 486] on div "Del" at bounding box center [304, 480] width 16 height 16
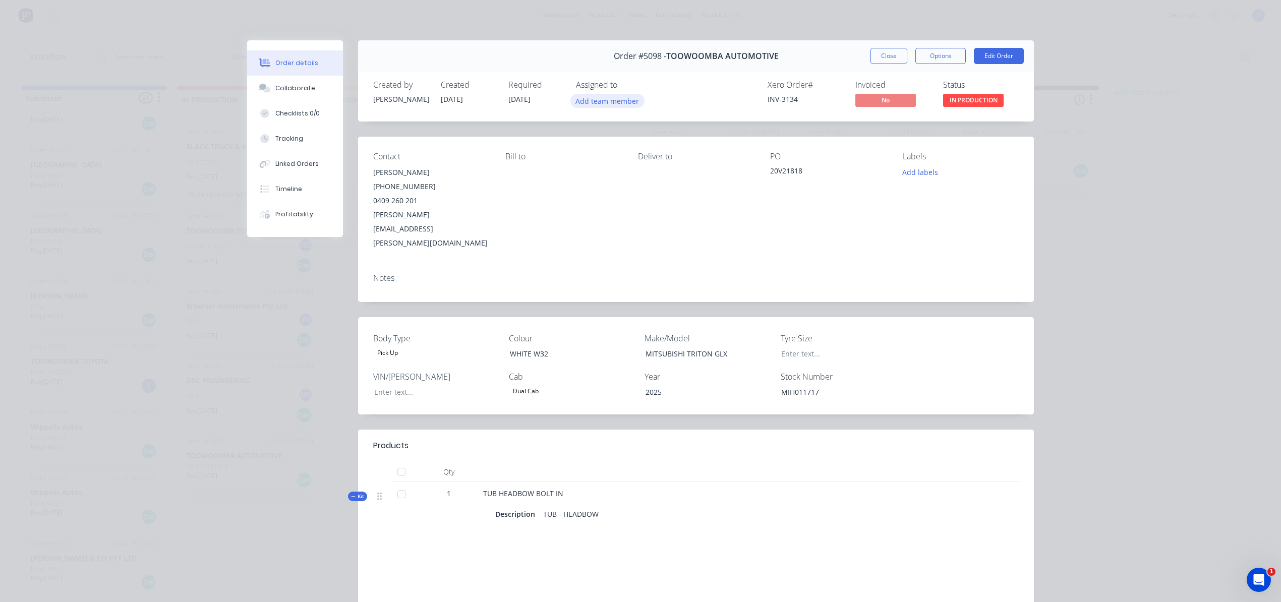
click at [604, 101] on button "Add team member" at bounding box center [607, 101] width 74 height 14
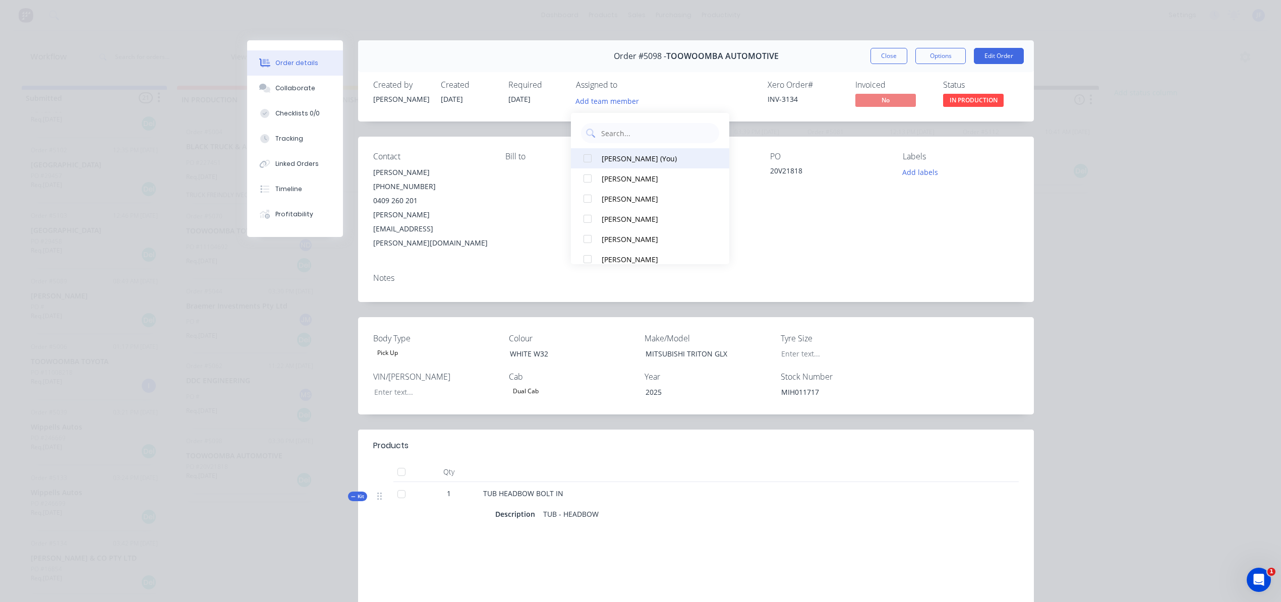
click at [620, 158] on div "[PERSON_NAME] (You)" at bounding box center [655, 158] width 106 height 11
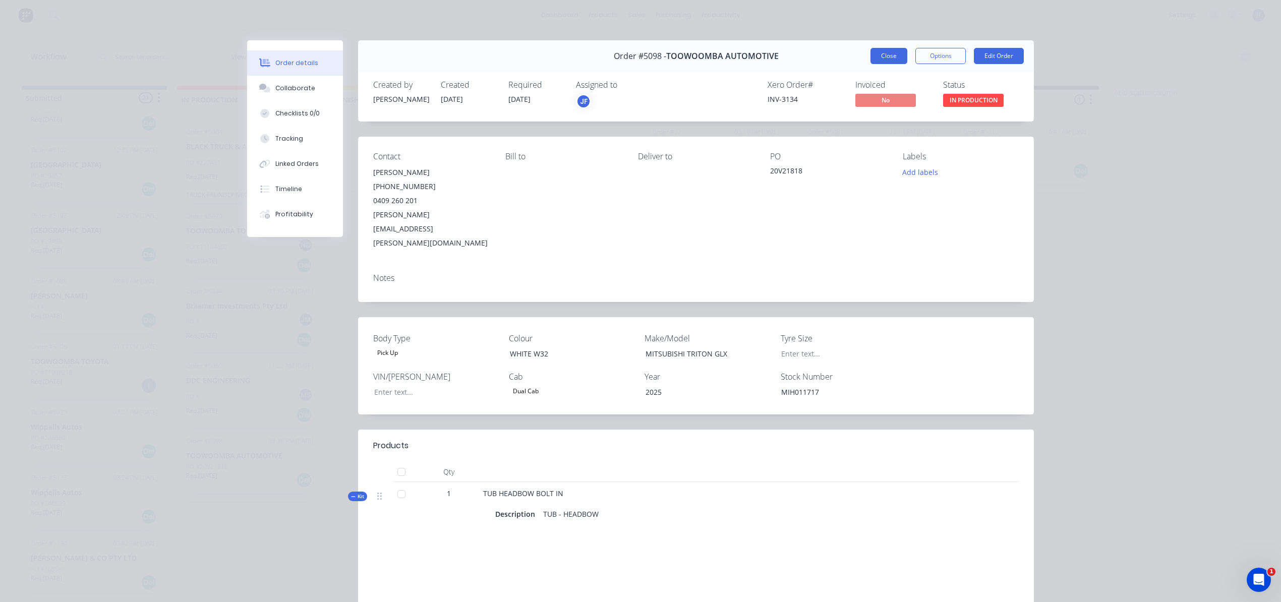
click at [889, 56] on button "Close" at bounding box center [888, 56] width 37 height 16
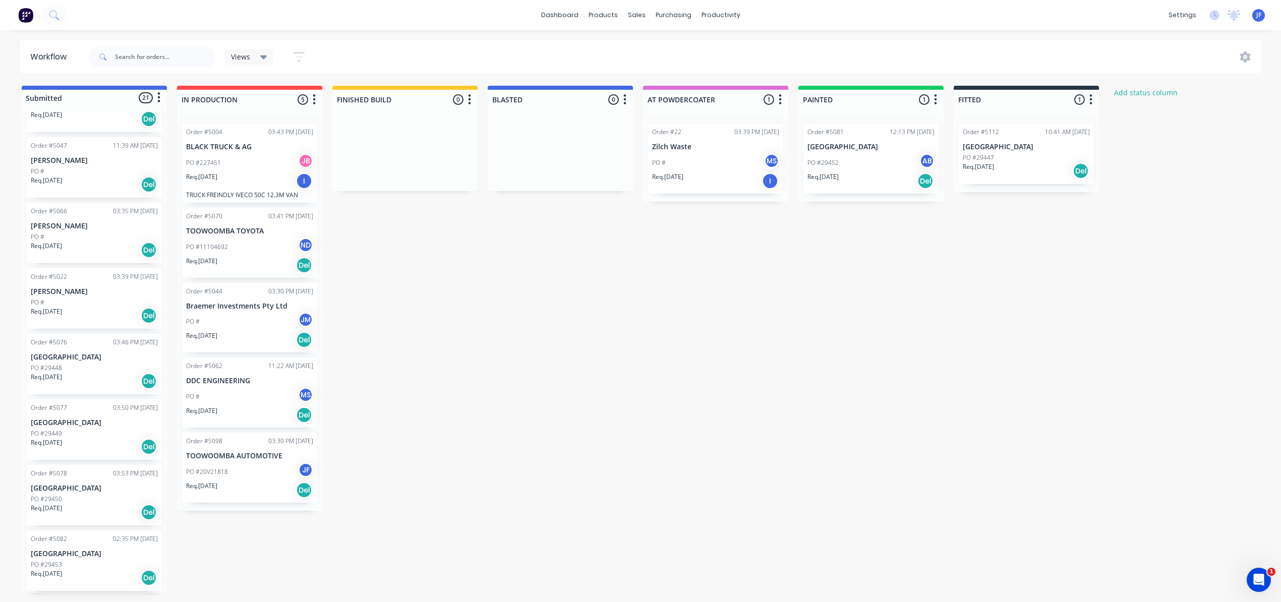
scroll to position [0, 0]
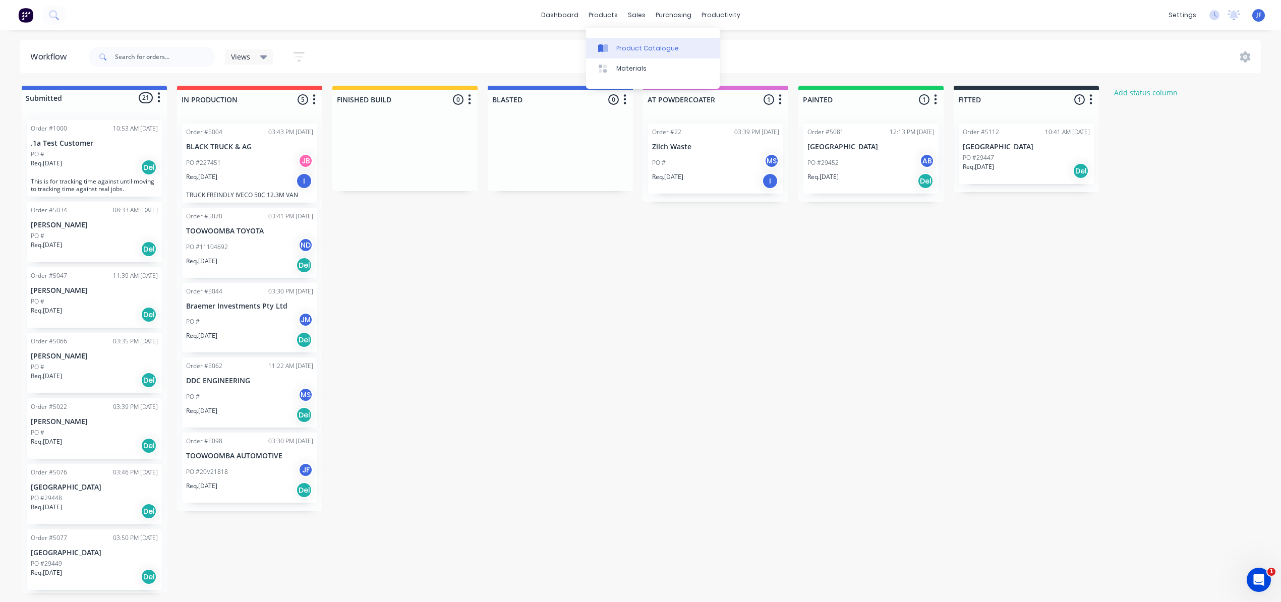
click at [633, 47] on div "Product Catalogue" at bounding box center [647, 48] width 63 height 9
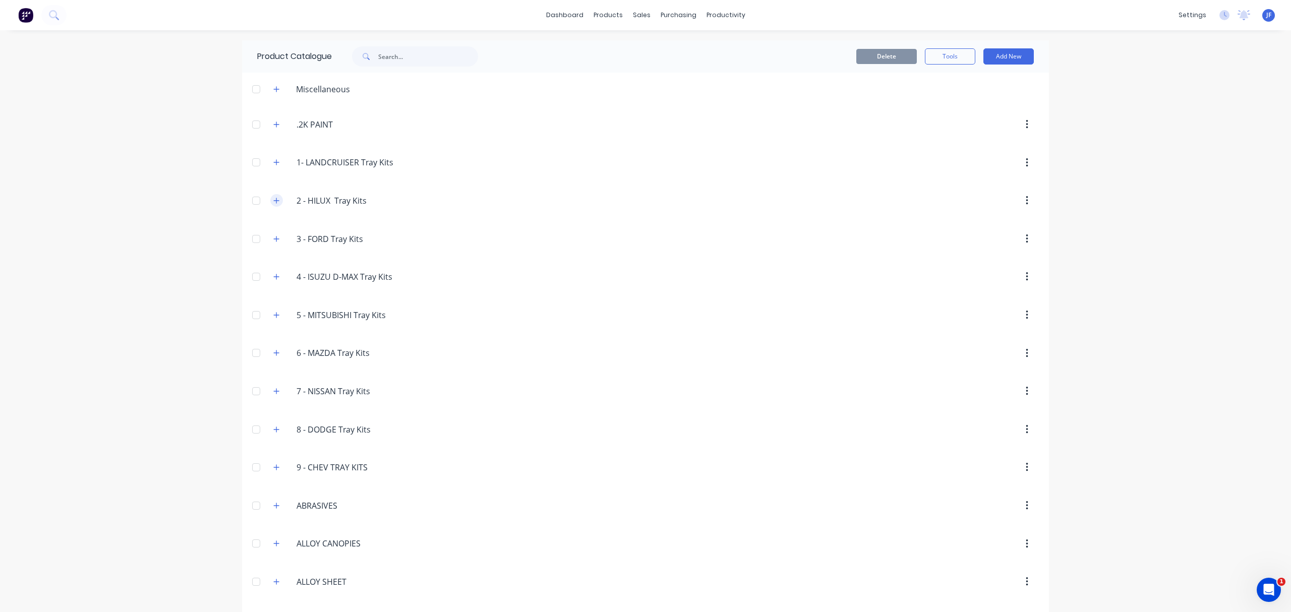
click at [273, 200] on icon "button" at bounding box center [276, 200] width 6 height 7
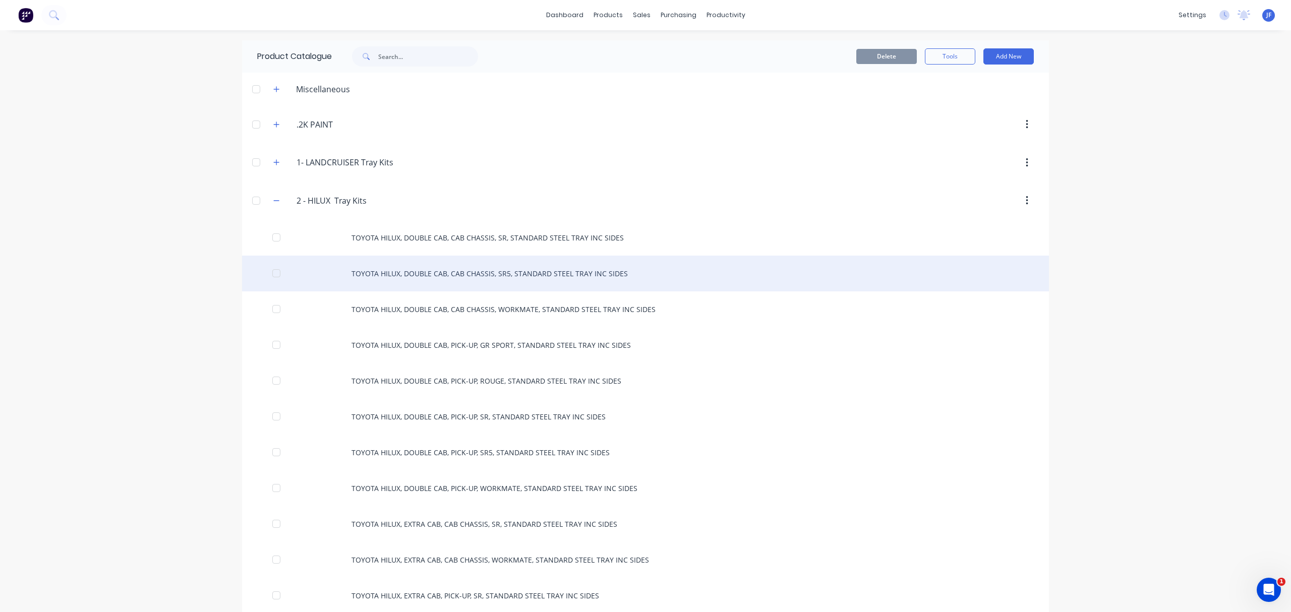
click at [511, 276] on div "TOYOTA HILUX, DOUBLE CAB, CAB CHASSIS, SR5, STANDARD STEEL TRAY INC SIDES" at bounding box center [645, 274] width 807 height 36
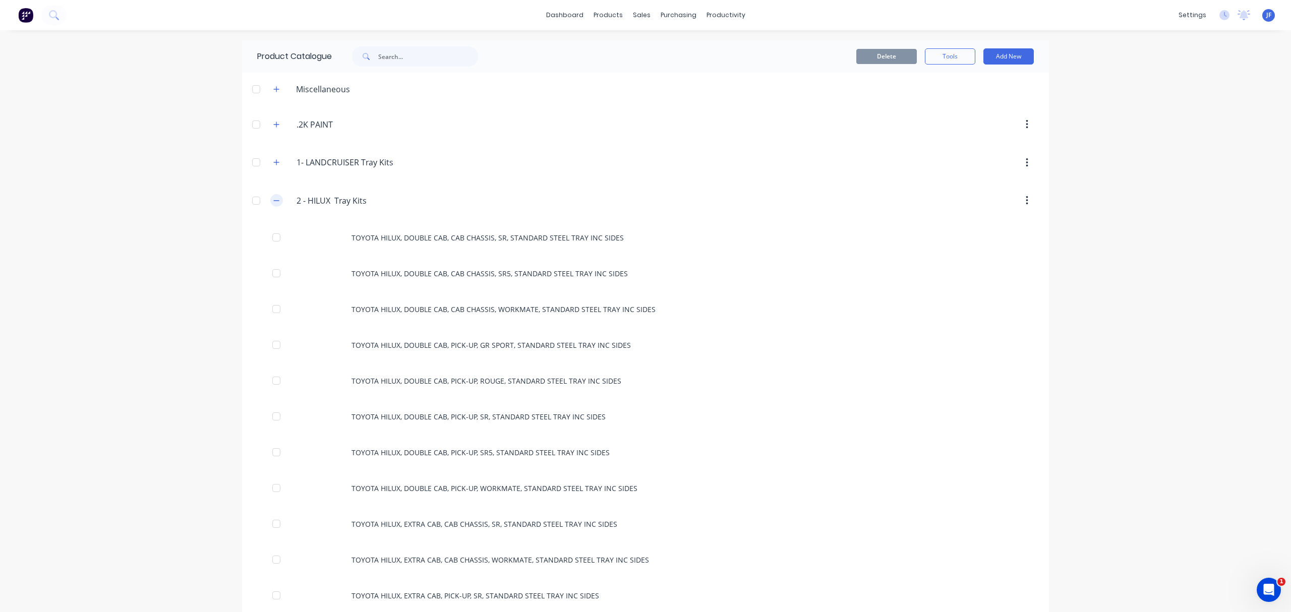
click at [270, 202] on button "button" at bounding box center [276, 200] width 13 height 13
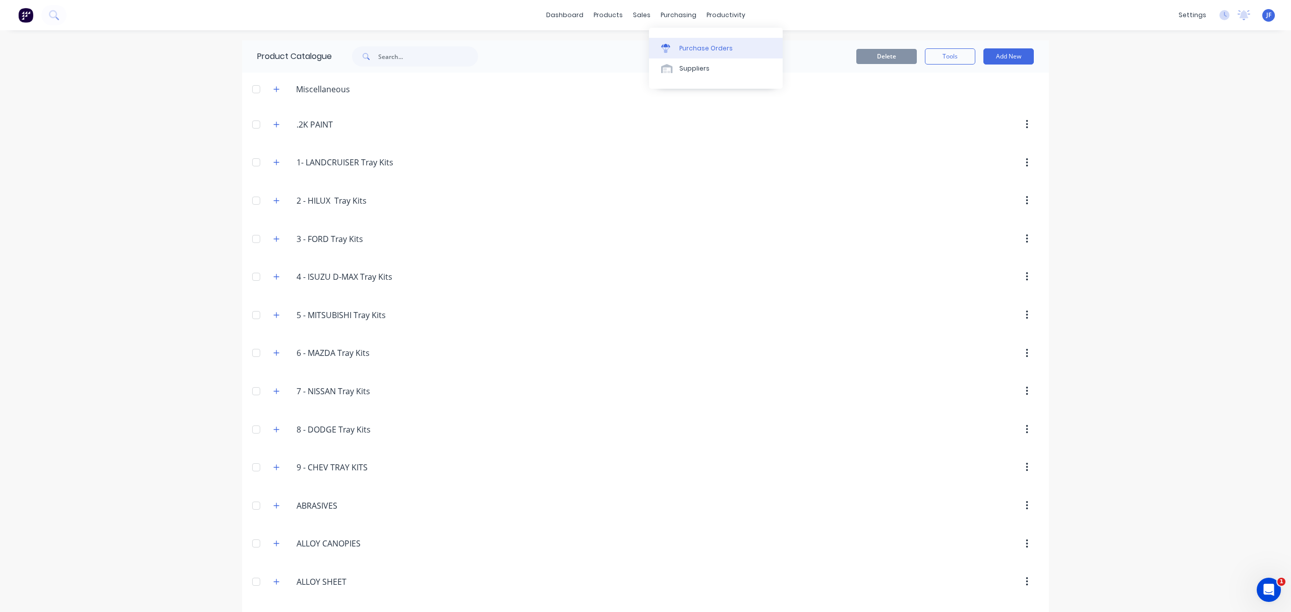
click at [684, 47] on div "Purchase Orders" at bounding box center [705, 48] width 53 height 9
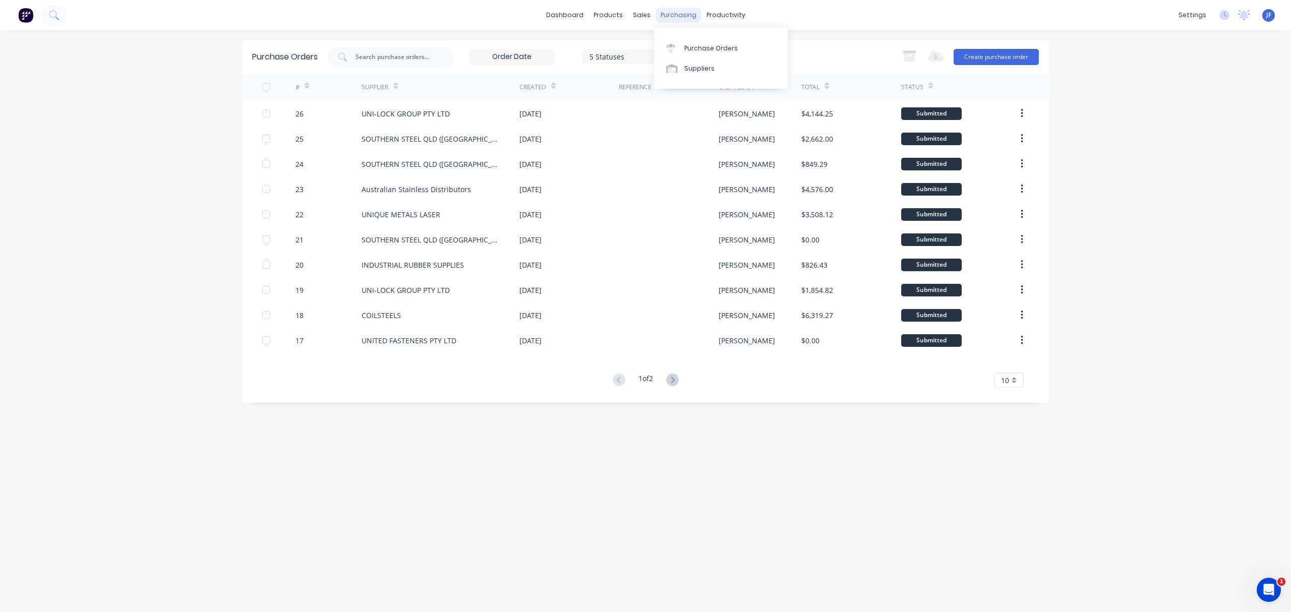
click at [673, 16] on div "purchasing" at bounding box center [679, 15] width 46 height 15
click at [728, 49] on div "Workflow" at bounding box center [743, 48] width 30 height 9
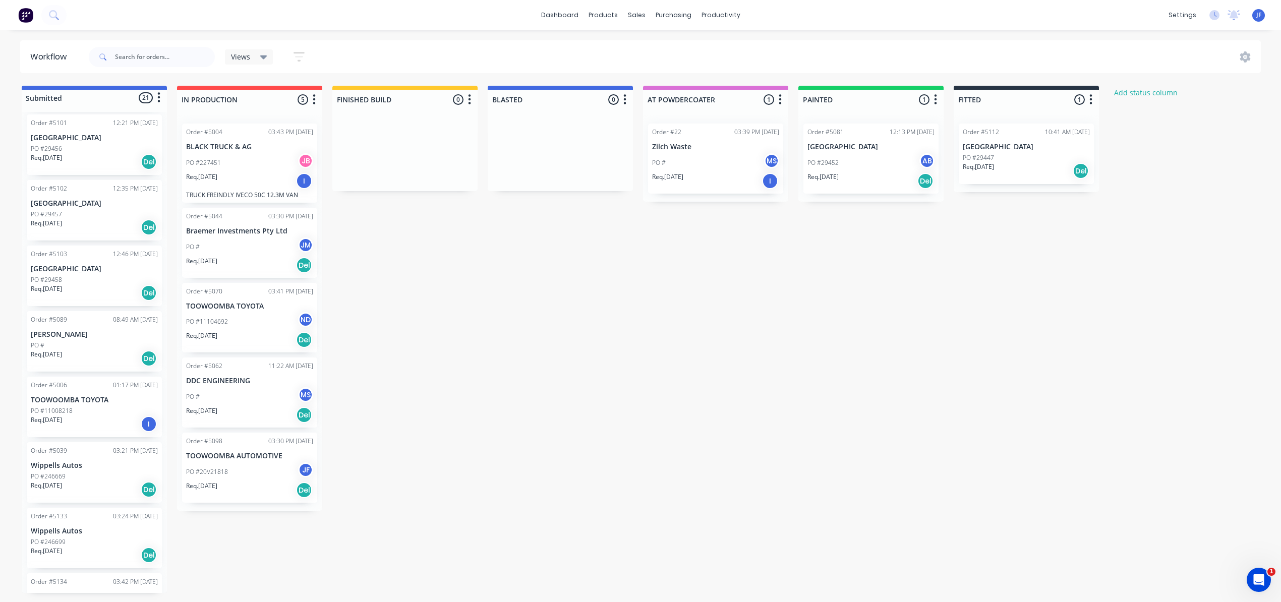
scroll to position [912, 0]
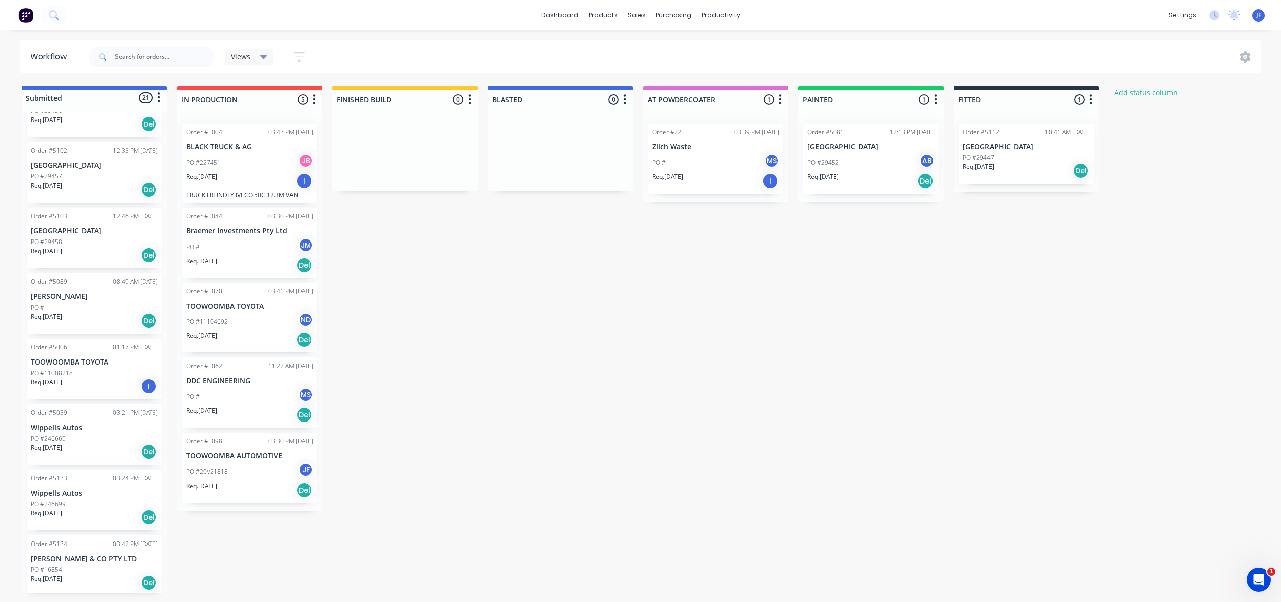
click at [79, 382] on div "Req. [DATE] I" at bounding box center [94, 386] width 127 height 17
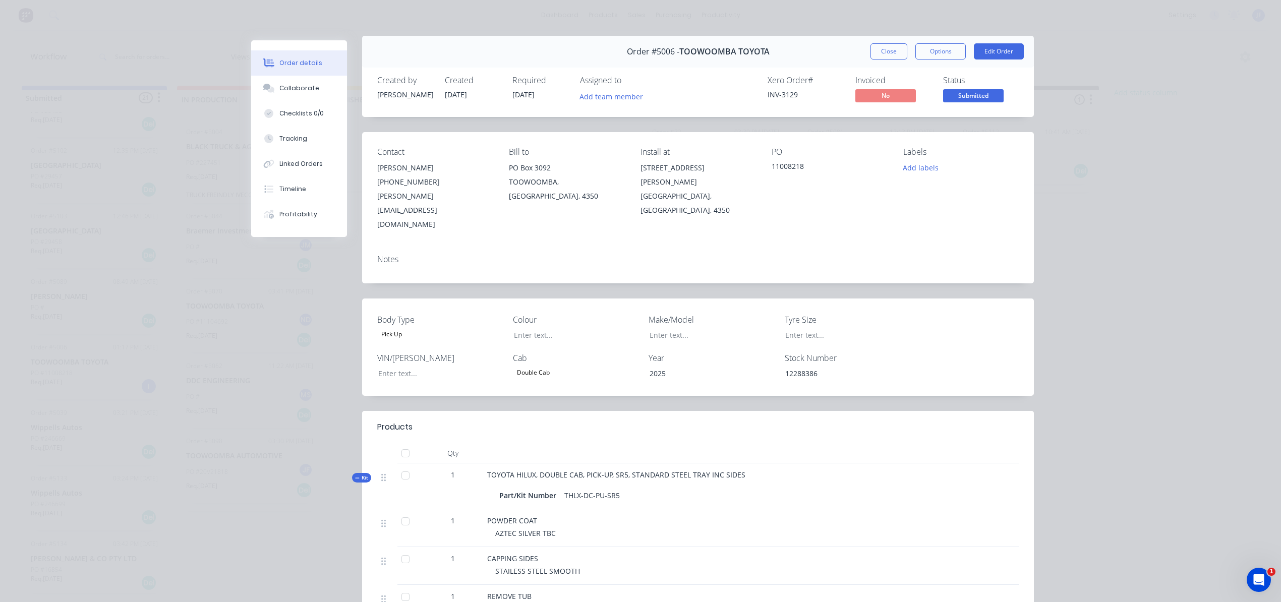
scroll to position [0, 0]
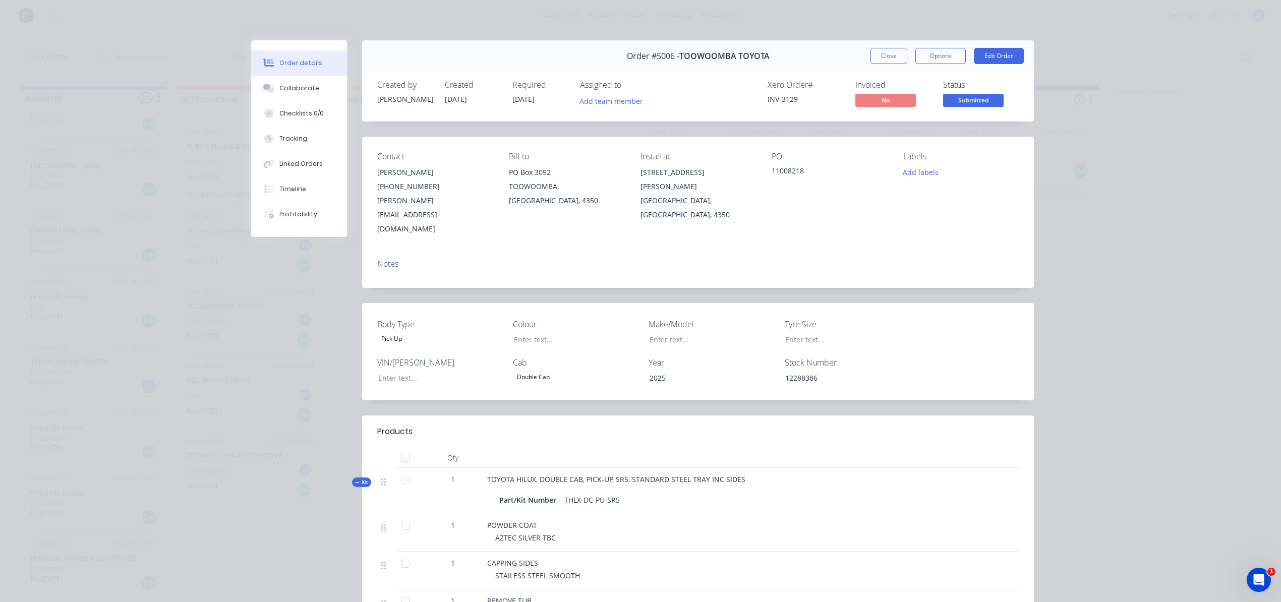
click at [800, 170] on div "11008218" at bounding box center [829, 172] width 115 height 14
click at [795, 172] on div "11008218" at bounding box center [829, 172] width 115 height 14
click at [785, 168] on div "11008218" at bounding box center [829, 172] width 115 height 14
click at [761, 176] on div "Contact [PERSON_NAME] [PHONE_NUMBER] [EMAIL_ADDRESS][DOMAIN_NAME] Bill to [STRE…" at bounding box center [698, 194] width 672 height 114
click at [982, 54] on button "Edit Order" at bounding box center [999, 56] width 50 height 16
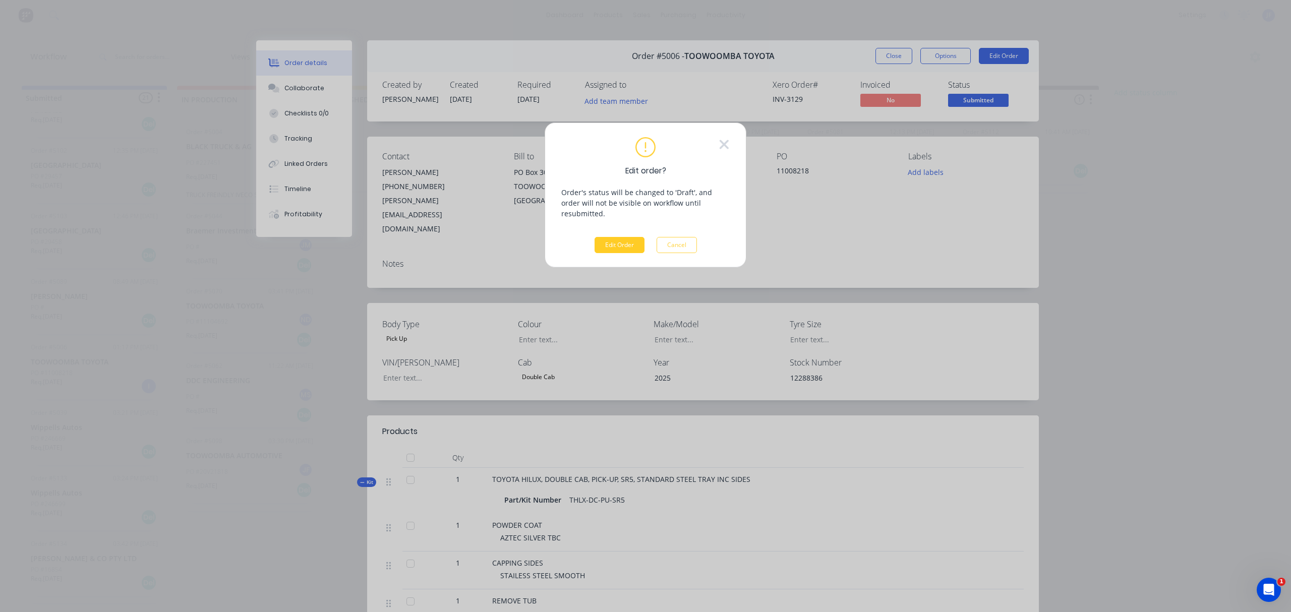
click at [620, 237] on button "Edit Order" at bounding box center [620, 245] width 50 height 16
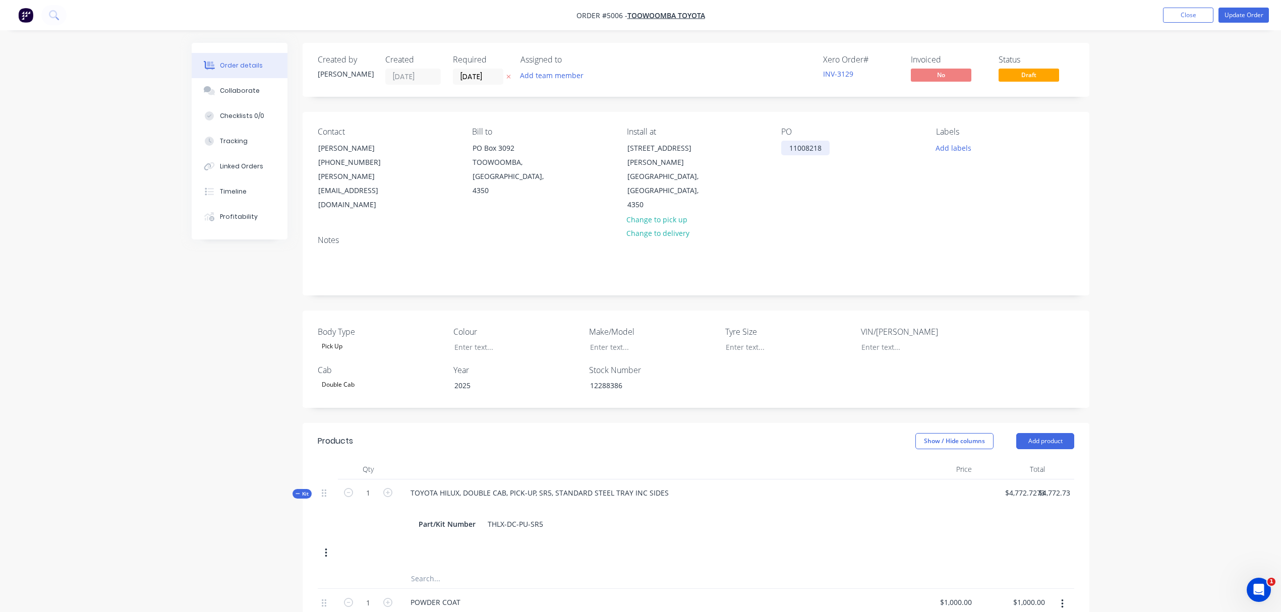
click at [822, 148] on div "11008218" at bounding box center [805, 148] width 48 height 15
click at [1243, 18] on button "Update Order" at bounding box center [1243, 15] width 50 height 15
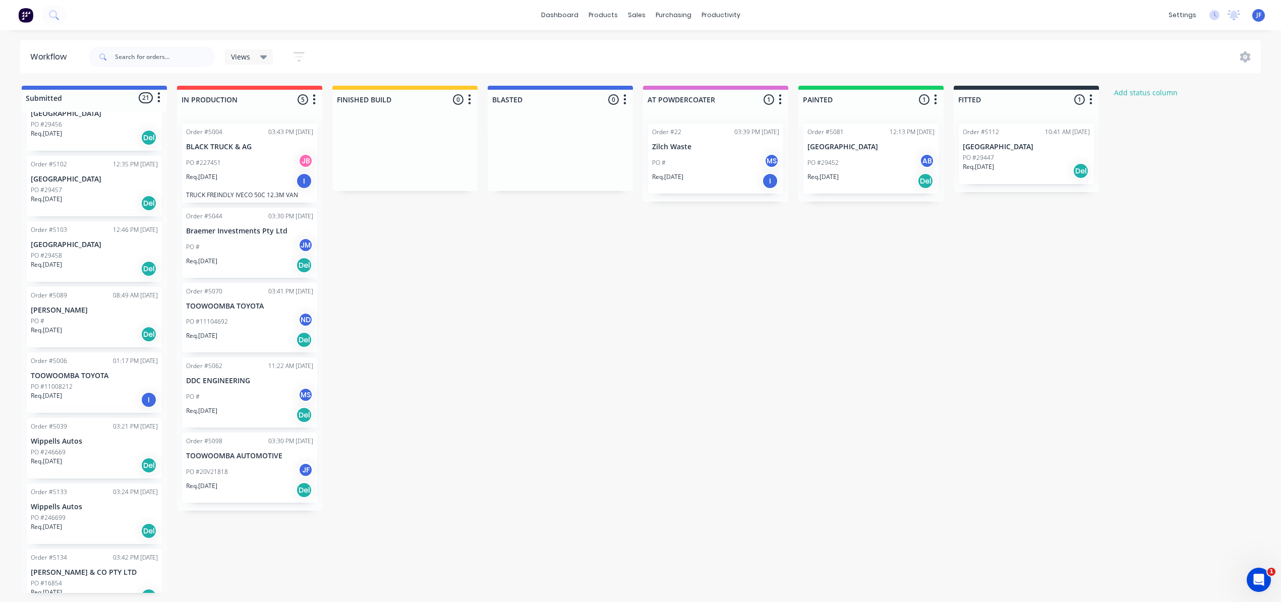
scroll to position [912, 0]
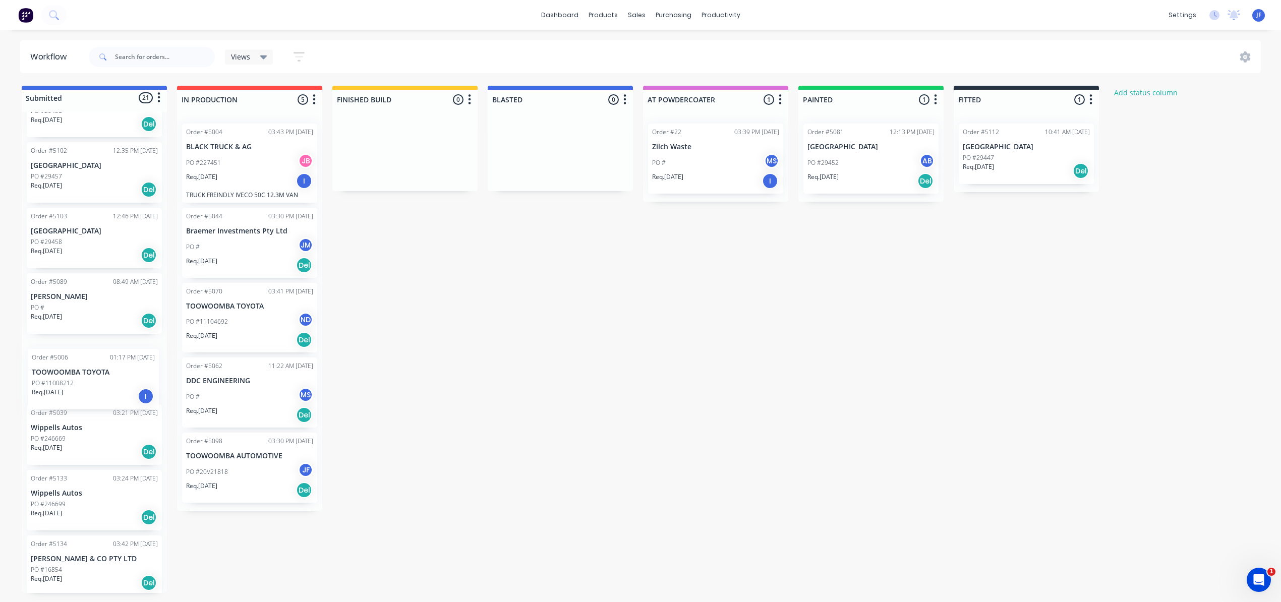
drag, startPoint x: 85, startPoint y: 375, endPoint x: 89, endPoint y: 386, distance: 11.2
click at [89, 386] on div "Order #1000 10:53 AM [DATE] .1a Test Customer PO # Req. [DATE] Del This is for …" at bounding box center [94, 352] width 145 height 481
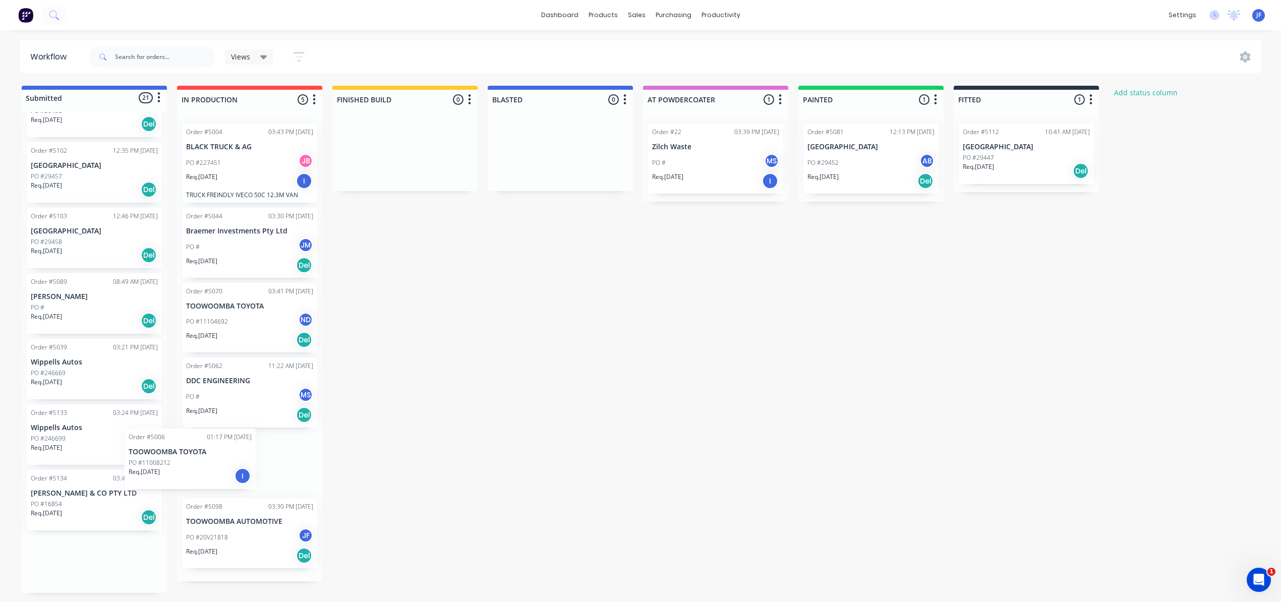
scroll to position [1, 0]
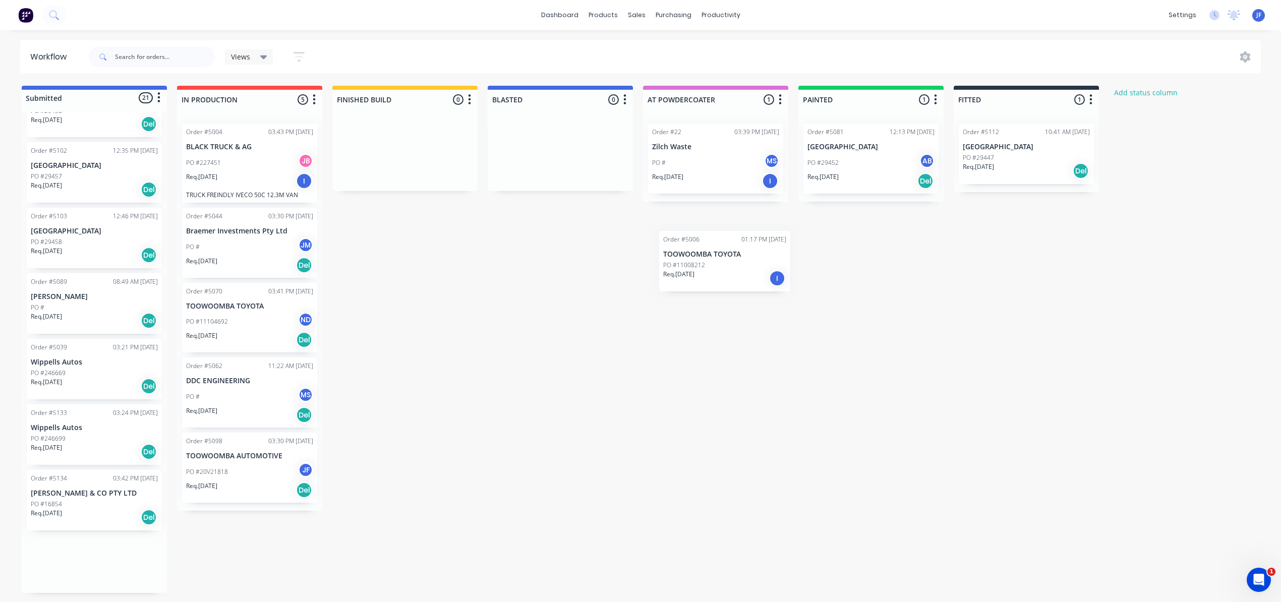
drag, startPoint x: 109, startPoint y: 366, endPoint x: 743, endPoint y: 261, distance: 643.0
click at [743, 261] on div "Submitted 21 Status colour #4169E1 hex #4169E1 Save Cancel Summaries Total orde…" at bounding box center [686, 339] width 1389 height 507
drag, startPoint x: 89, startPoint y: 369, endPoint x: 723, endPoint y: 146, distance: 672.6
click at [723, 146] on div "Submitted 21 Status colour #4169E1 hex #4169E1 Save Cancel Summaries Total orde…" at bounding box center [686, 339] width 1389 height 507
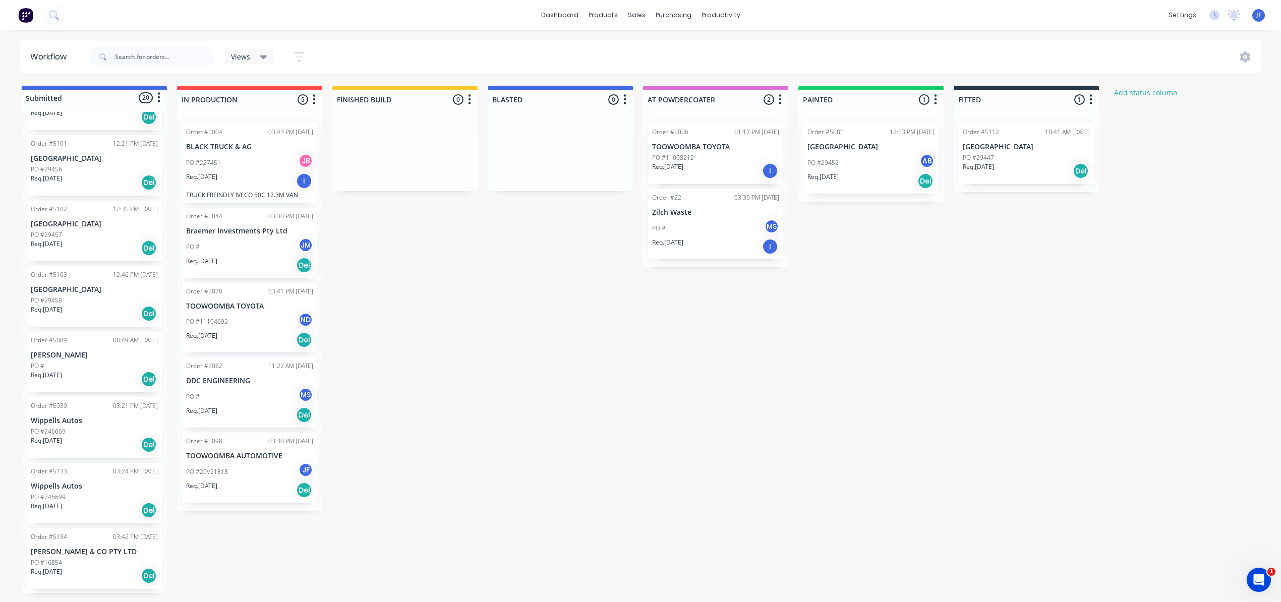
scroll to position [846, 0]
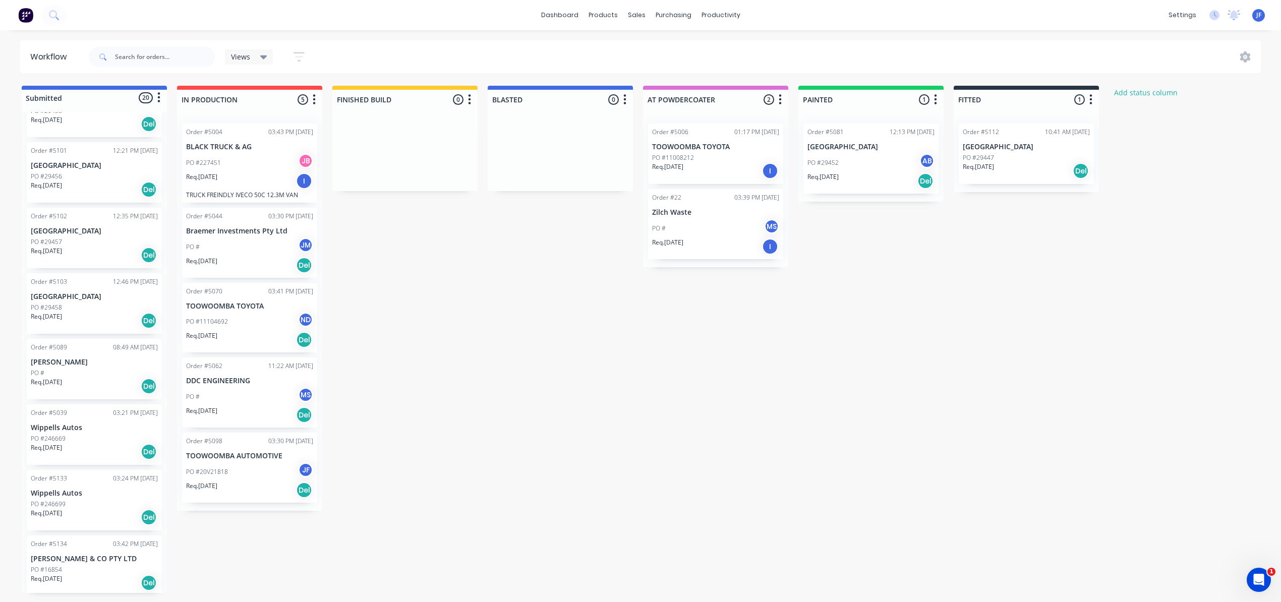
click at [770, 176] on div "I" at bounding box center [770, 171] width 16 height 16
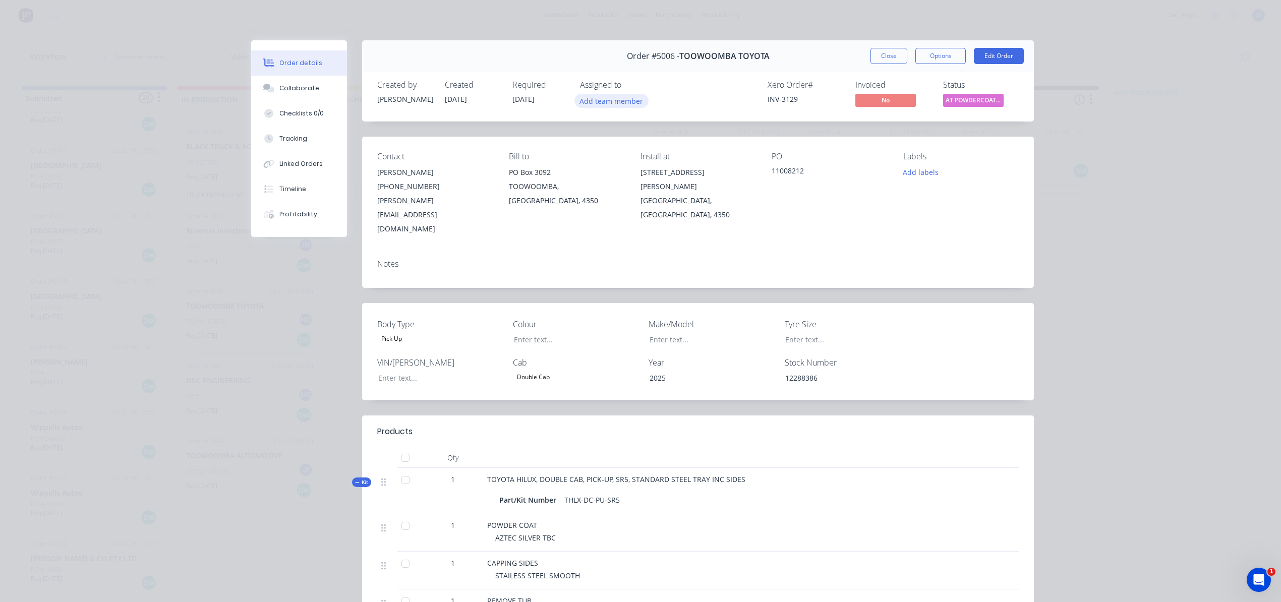
click at [601, 102] on button "Add team member" at bounding box center [611, 101] width 74 height 14
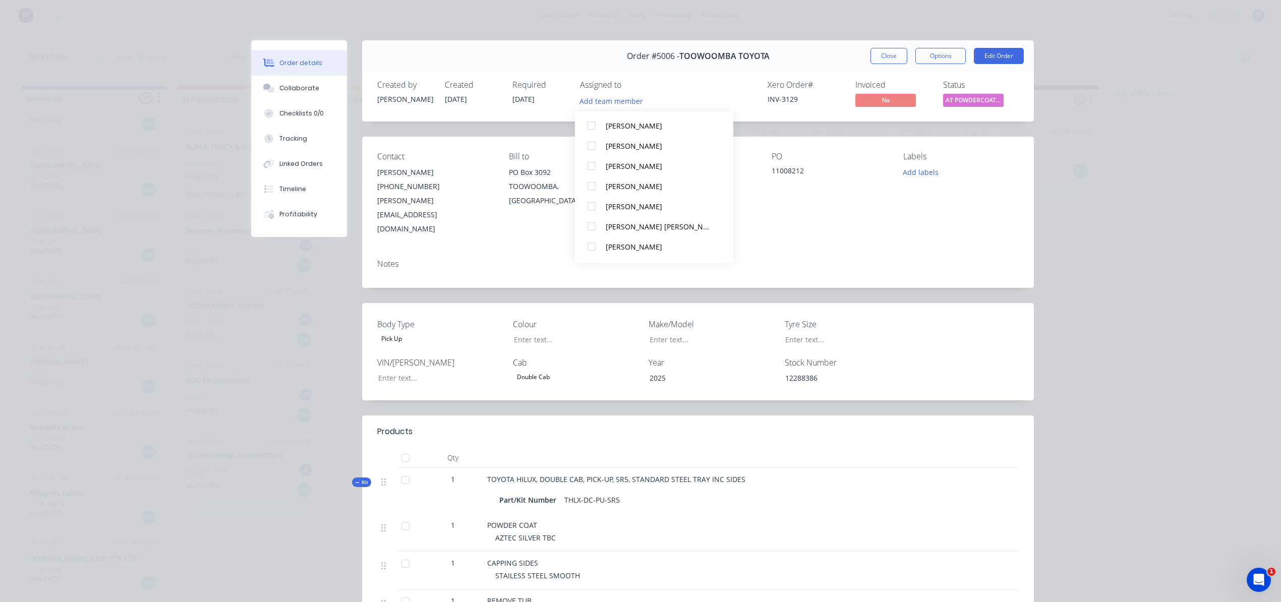
scroll to position [434, 0]
click at [624, 227] on div "[PERSON_NAME]" at bounding box center [659, 227] width 106 height 11
click at [874, 61] on button "Close" at bounding box center [888, 56] width 37 height 16
